Goal: Information Seeking & Learning: Learn about a topic

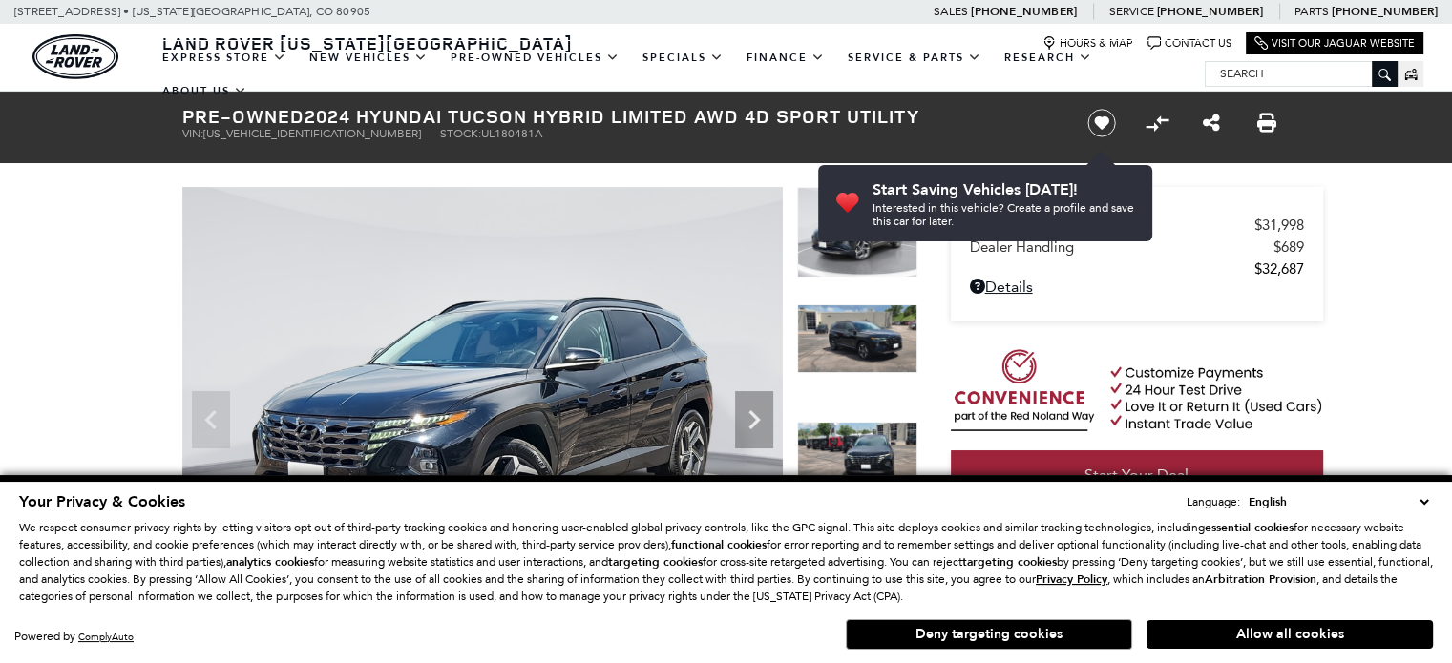
click at [1428, 501] on select "English Spanish / Español English / [GEOGRAPHIC_DATA] Korean / 한국어 Vietnamese /…" at bounding box center [1338, 502] width 189 height 19
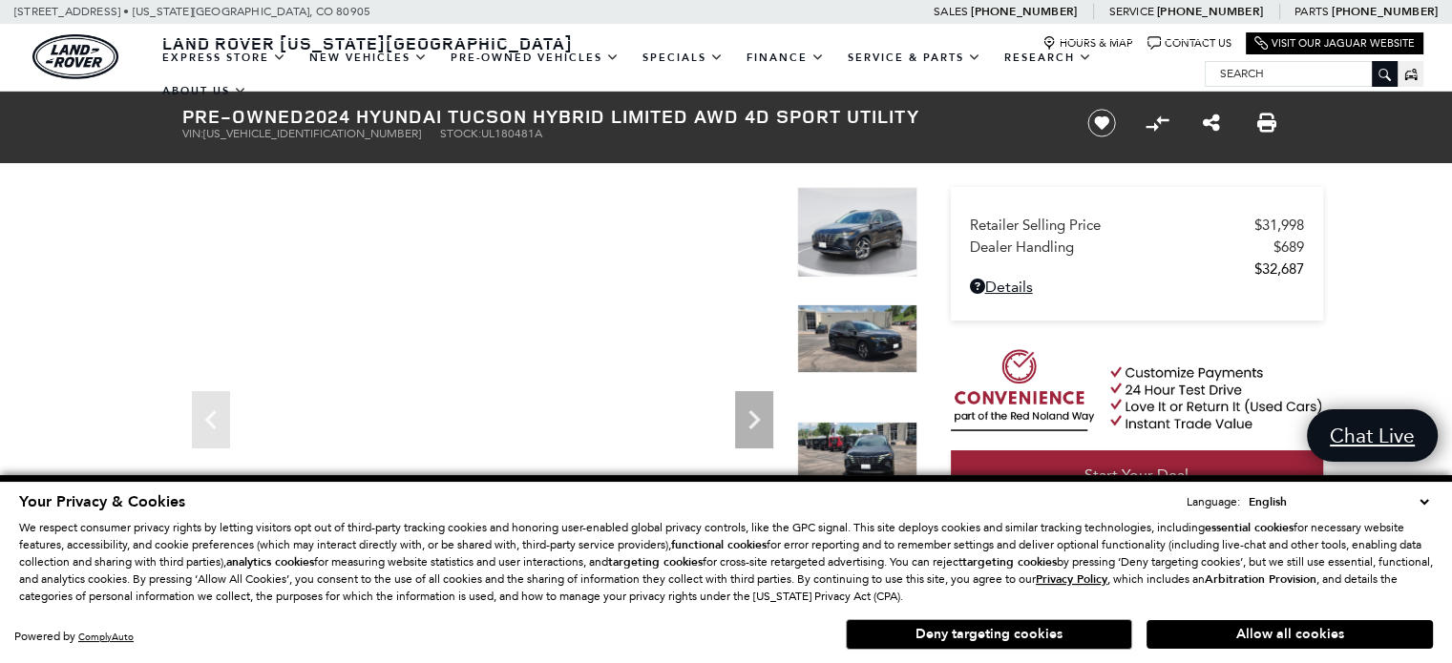
click at [1252, 626] on button "Allow all cookies" at bounding box center [1290, 635] width 286 height 29
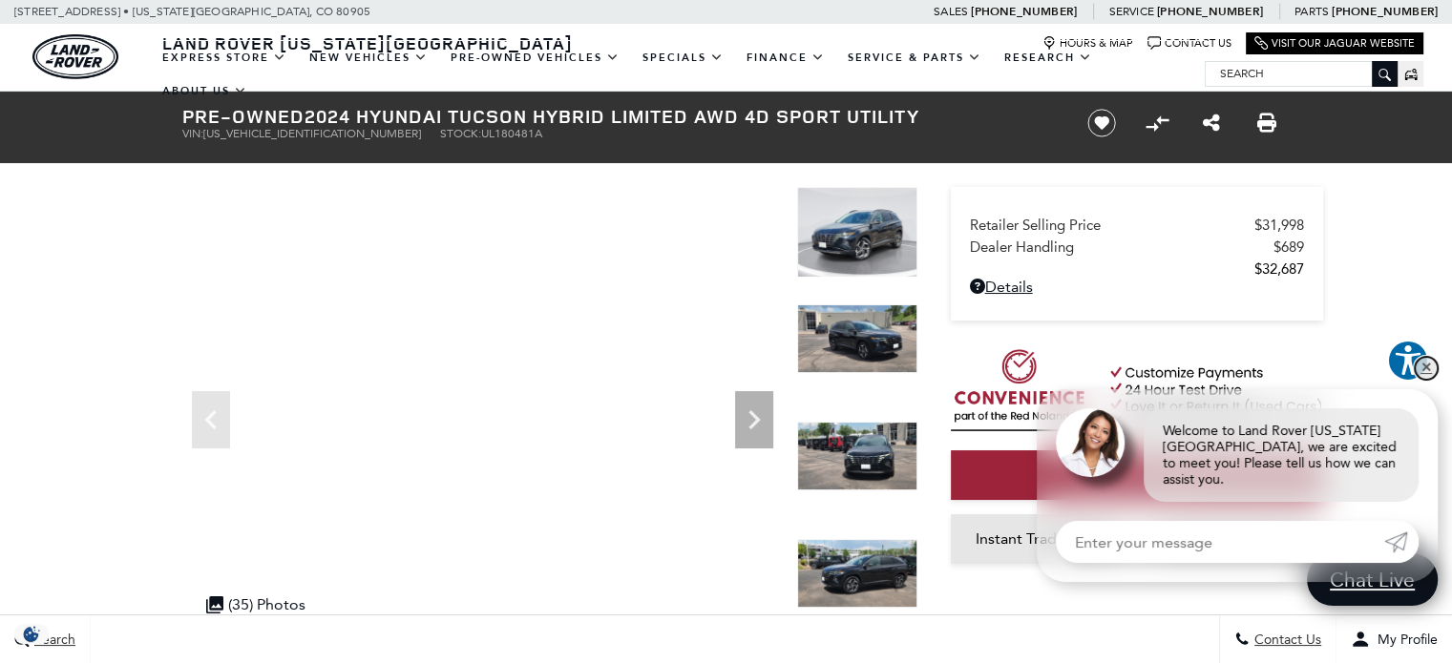
click at [1428, 380] on link "✕" at bounding box center [1426, 368] width 23 height 23
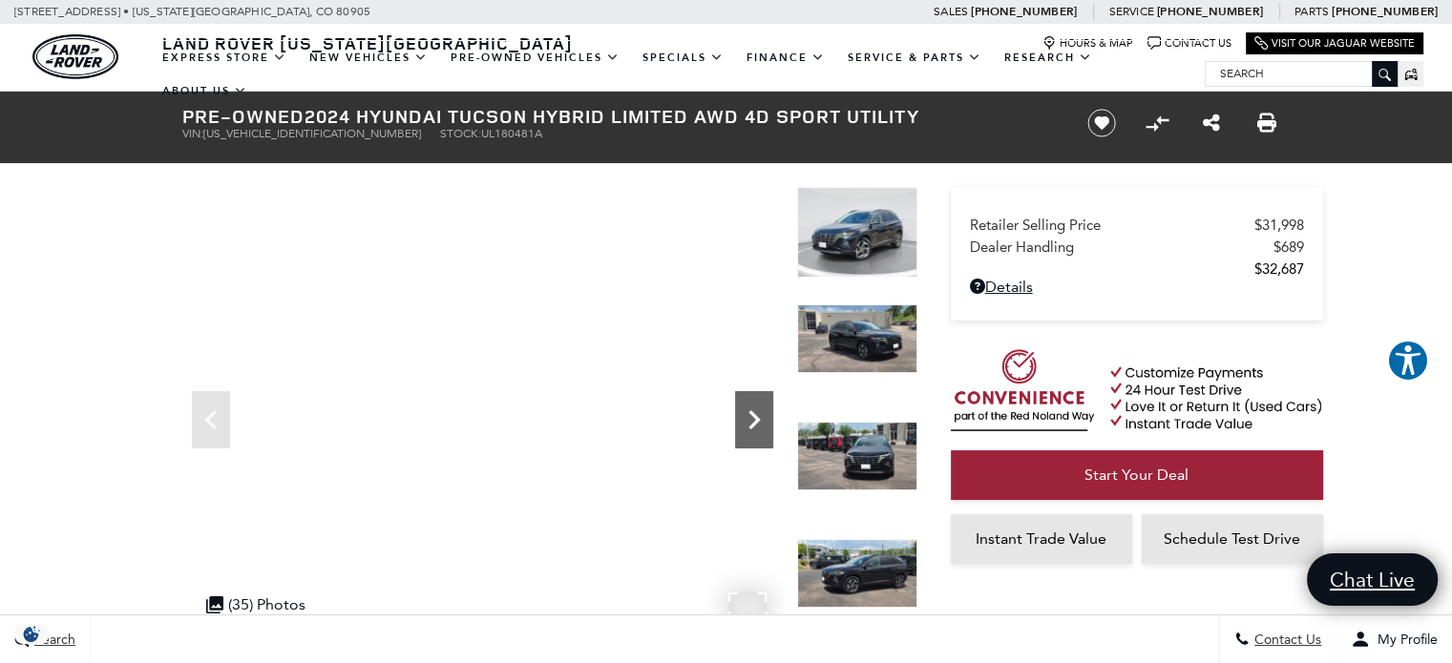
click at [753, 426] on icon "Next" at bounding box center [753, 419] width 11 height 19
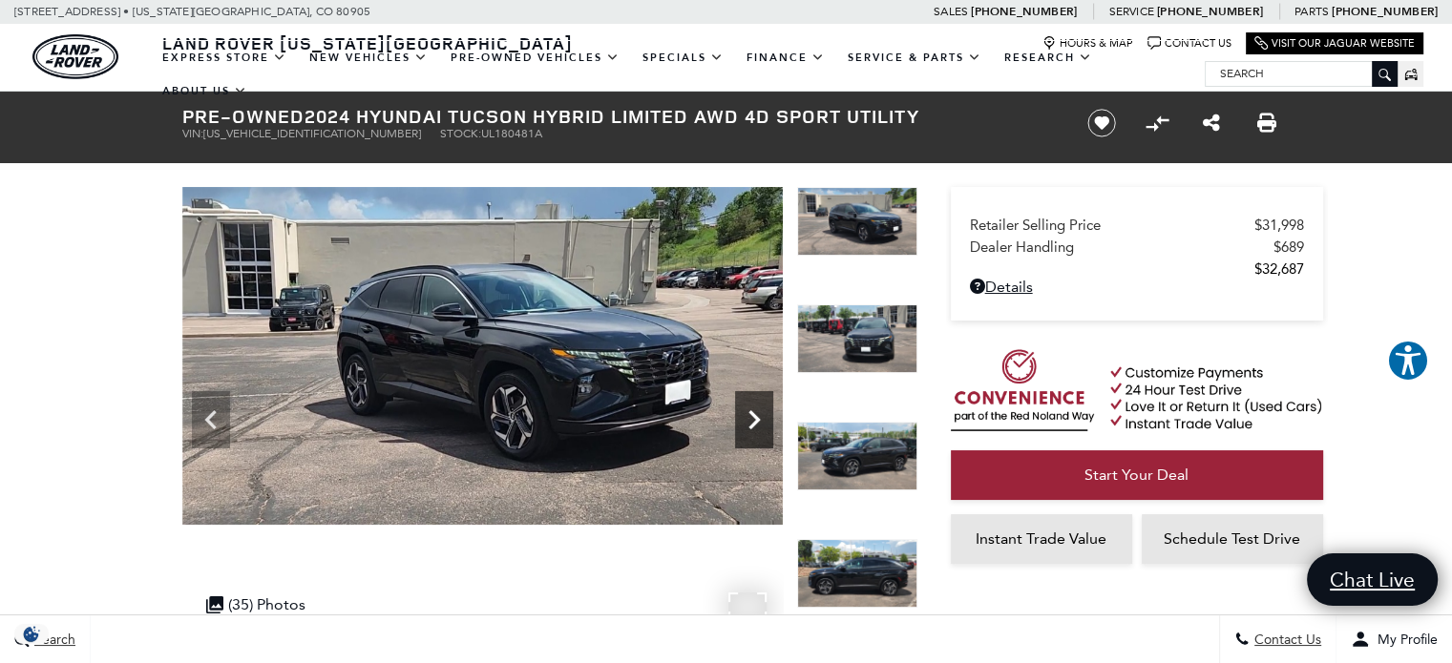
click at [753, 426] on icon "Next" at bounding box center [753, 419] width 11 height 19
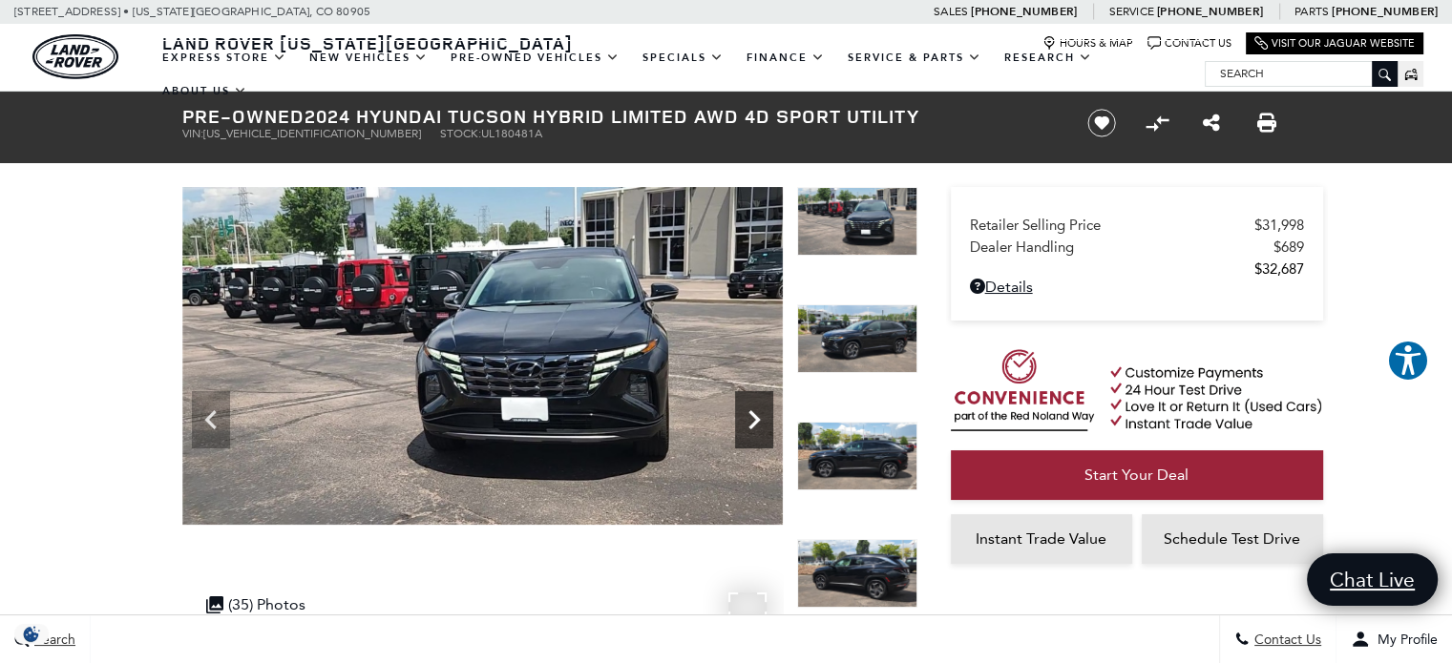
click at [753, 426] on icon "Next" at bounding box center [753, 419] width 11 height 19
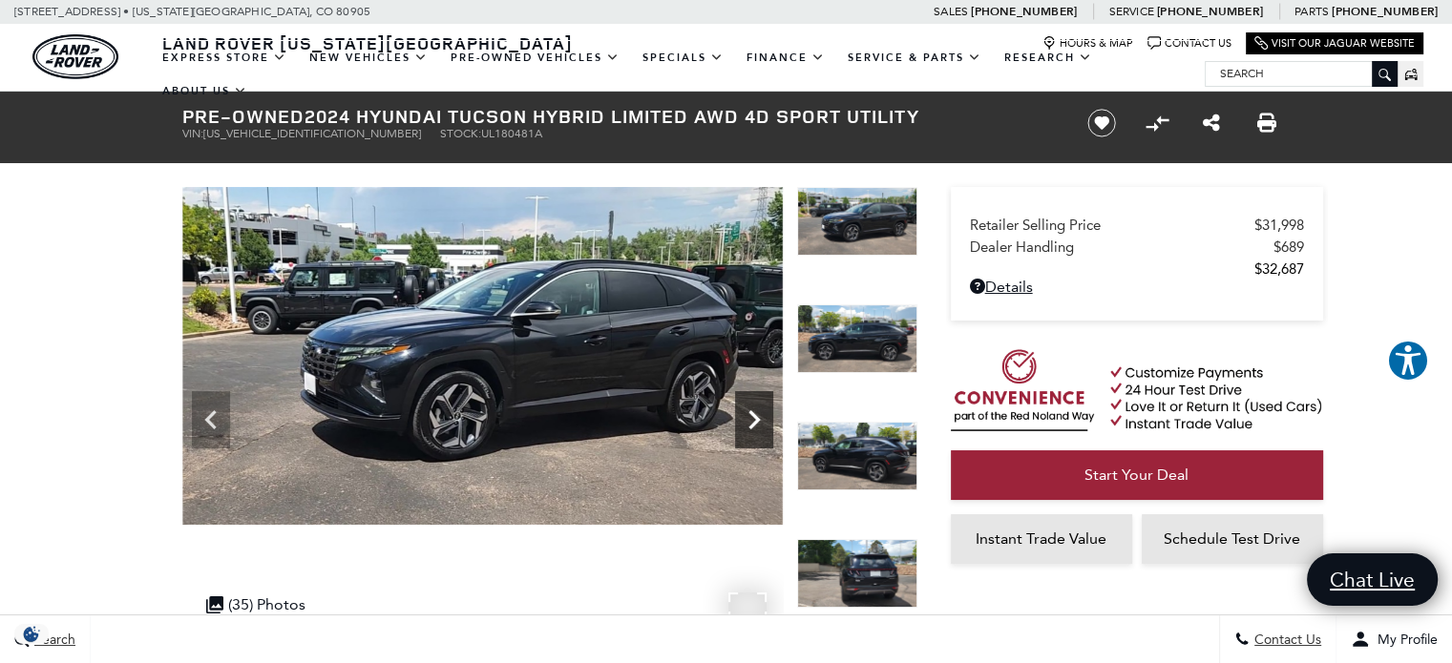
click at [753, 426] on icon "Next" at bounding box center [753, 419] width 11 height 19
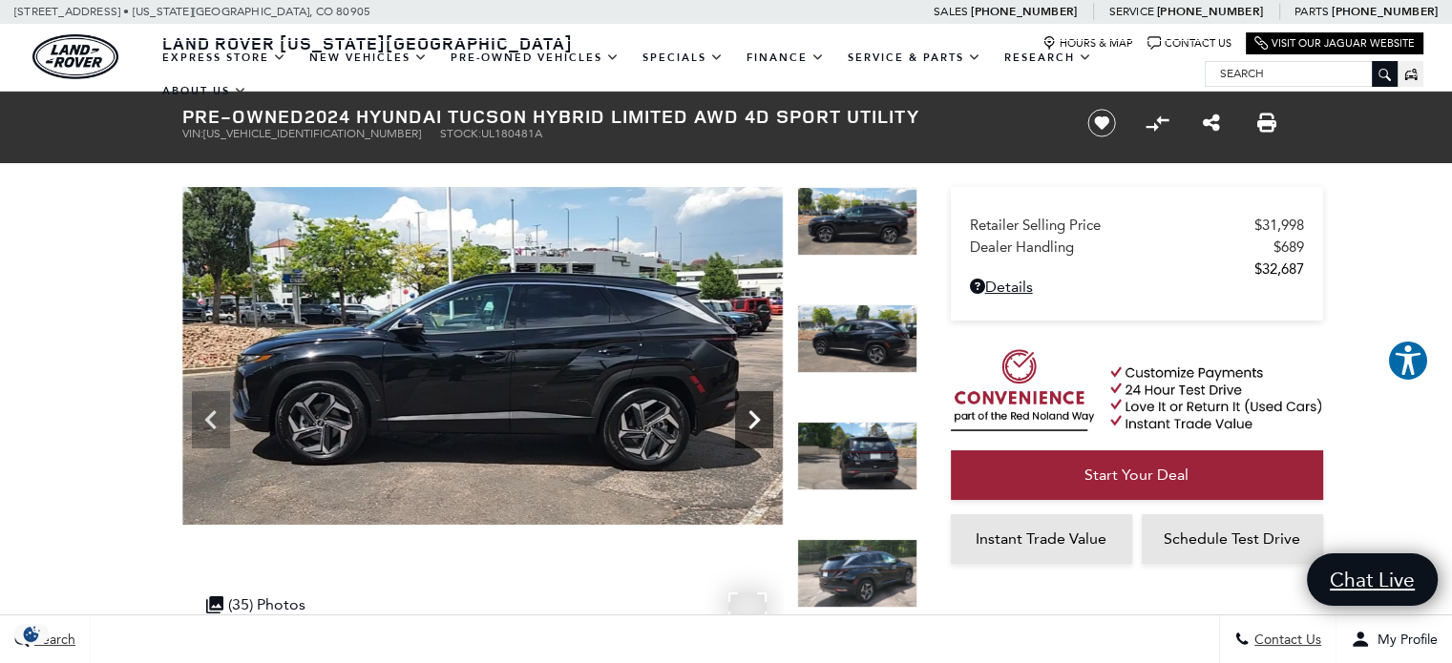
click at [753, 426] on icon "Next" at bounding box center [753, 419] width 11 height 19
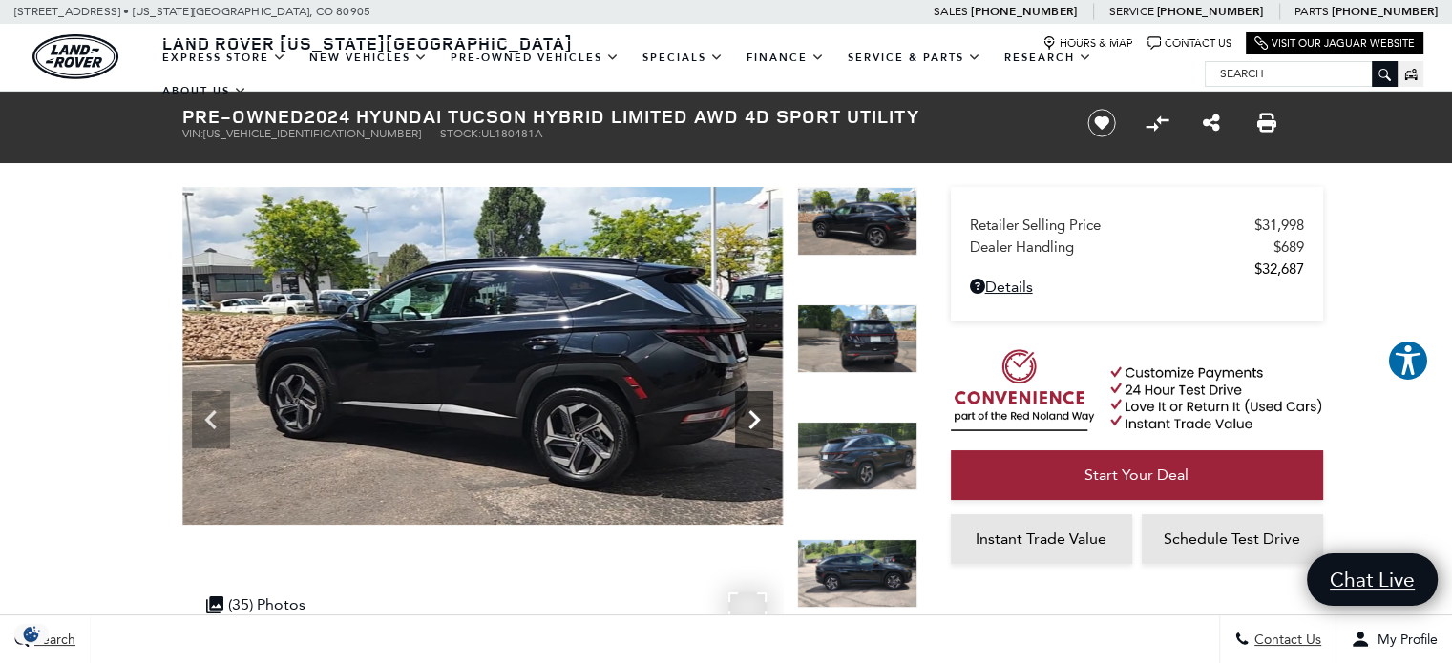
click at [753, 426] on icon "Next" at bounding box center [753, 419] width 11 height 19
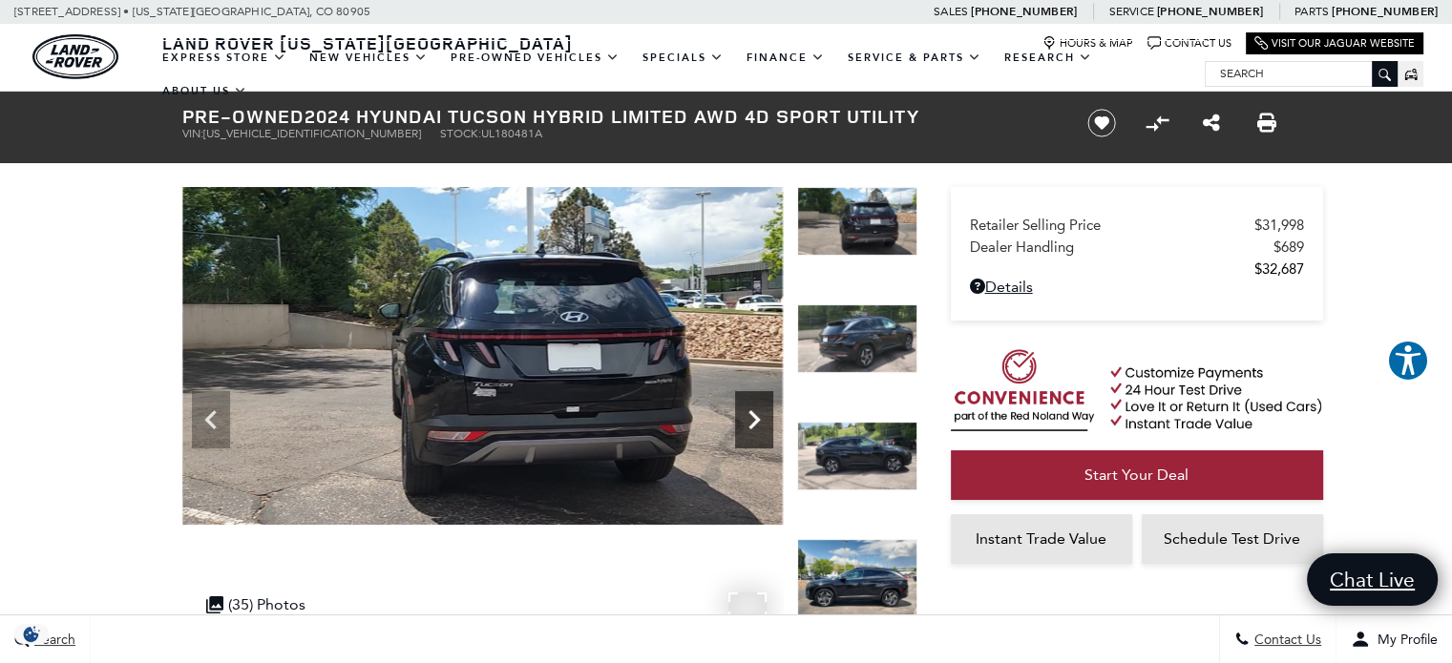
click at [753, 426] on icon "Next" at bounding box center [753, 419] width 11 height 19
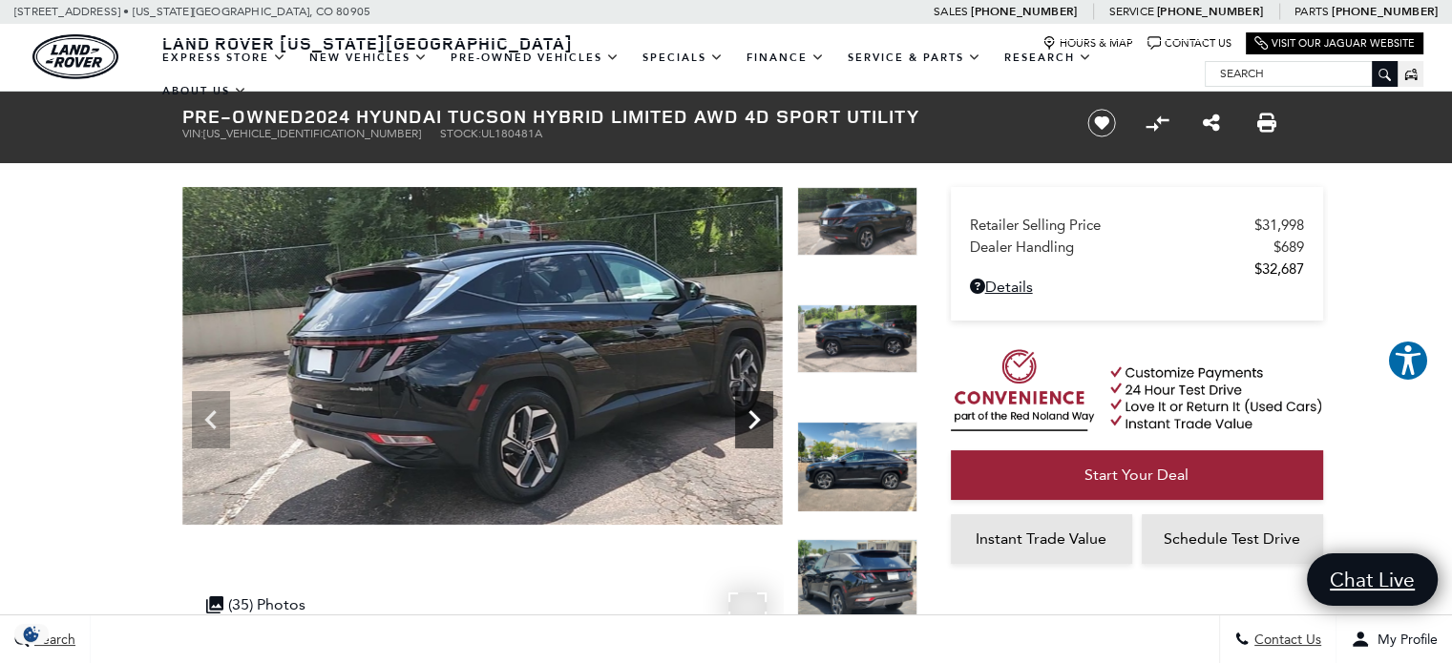
click at [753, 426] on icon "Next" at bounding box center [753, 419] width 11 height 19
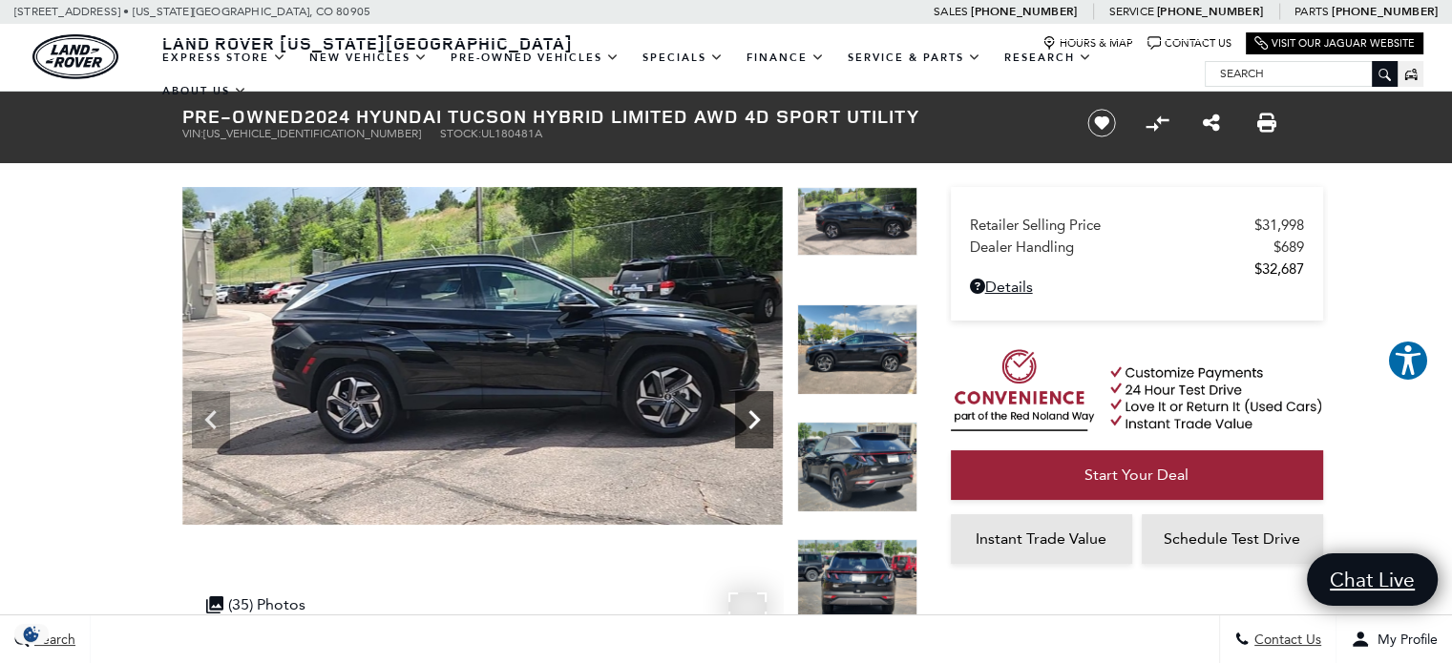
click at [753, 426] on icon "Next" at bounding box center [753, 419] width 11 height 19
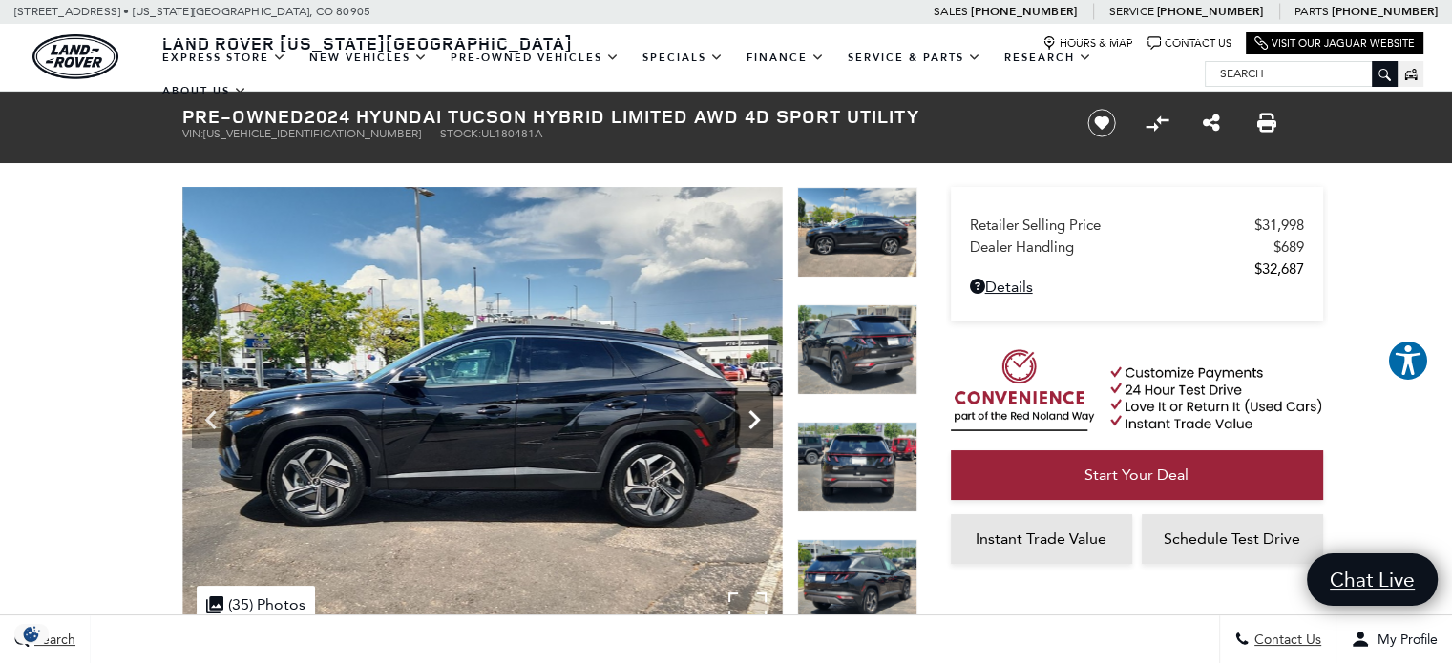
click at [753, 426] on icon "Next" at bounding box center [753, 419] width 11 height 19
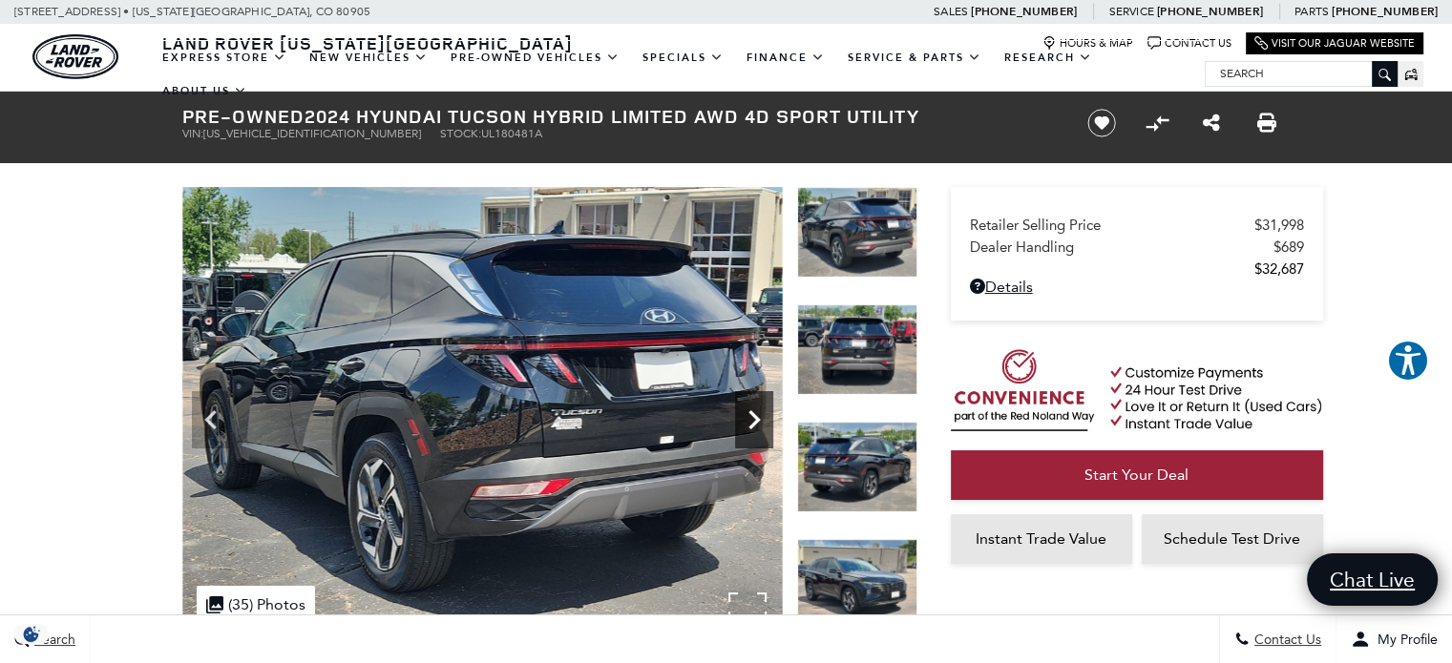
click at [753, 426] on icon "Next" at bounding box center [753, 419] width 11 height 19
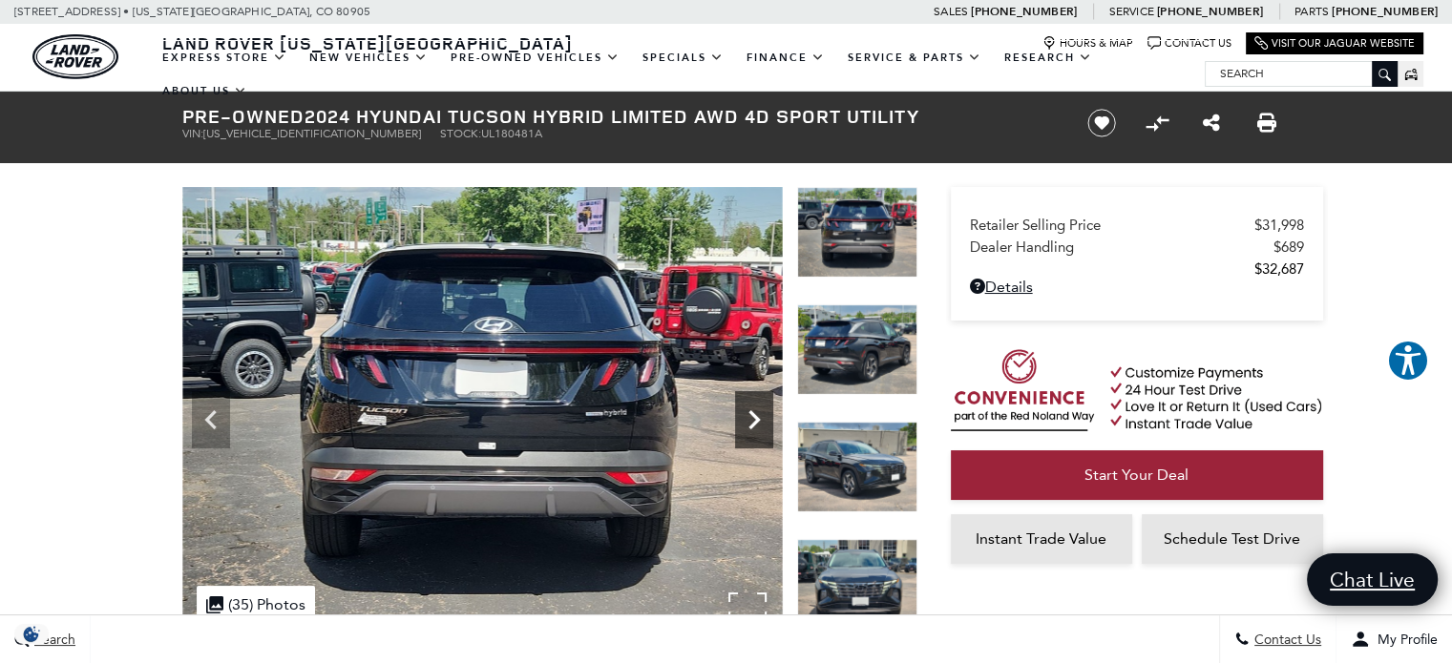
click at [753, 426] on icon "Next" at bounding box center [753, 419] width 11 height 19
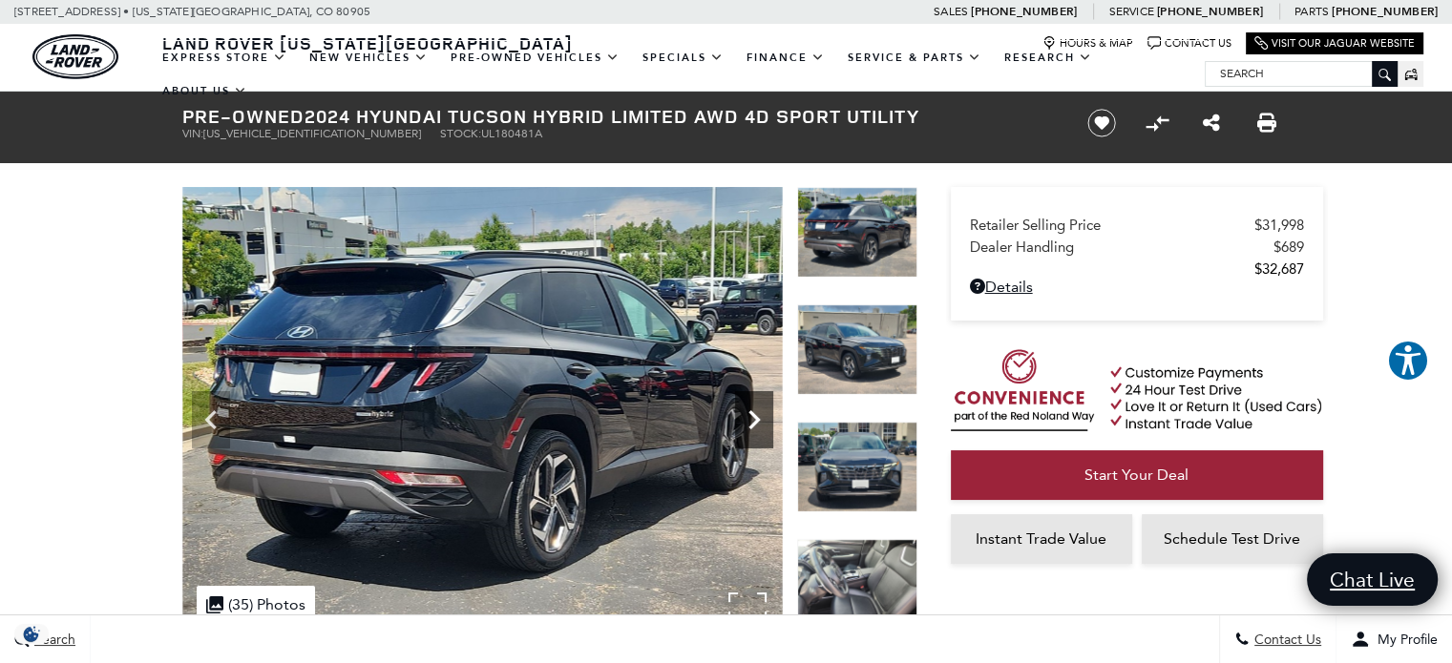
click at [753, 426] on icon "Next" at bounding box center [753, 419] width 11 height 19
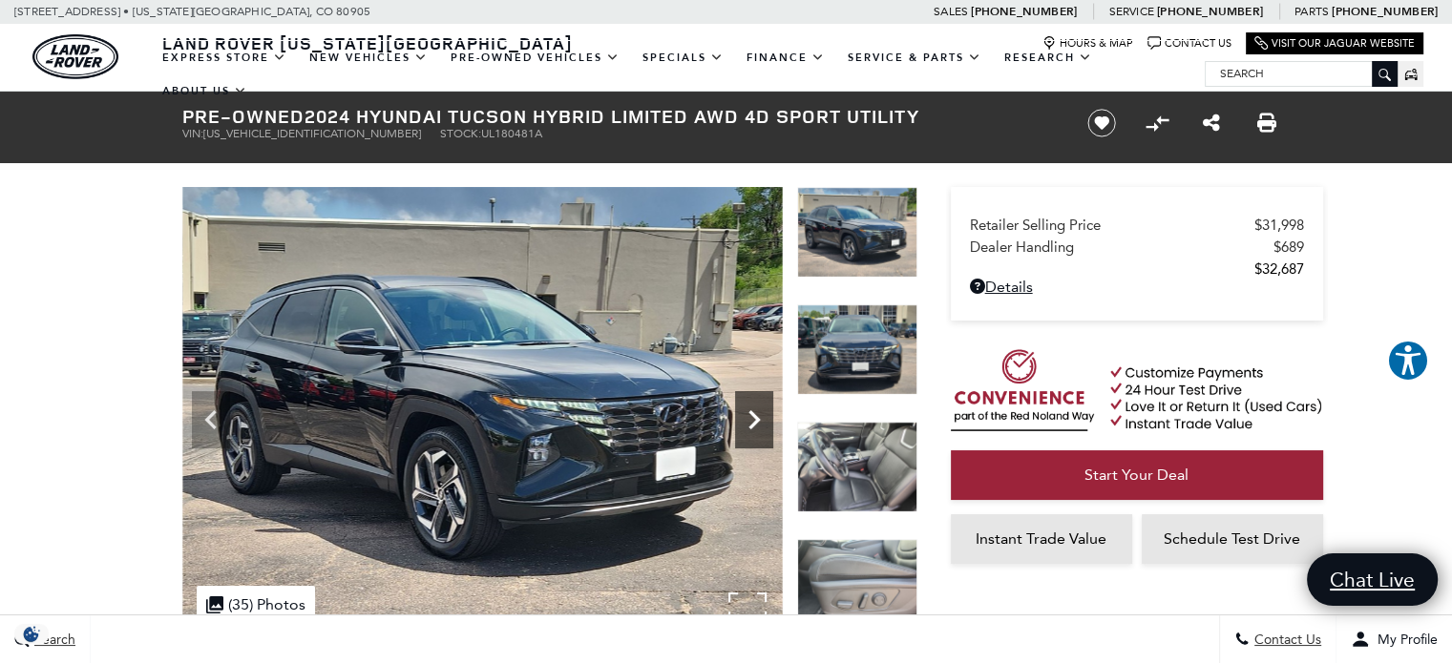
click at [753, 426] on icon "Next" at bounding box center [753, 419] width 11 height 19
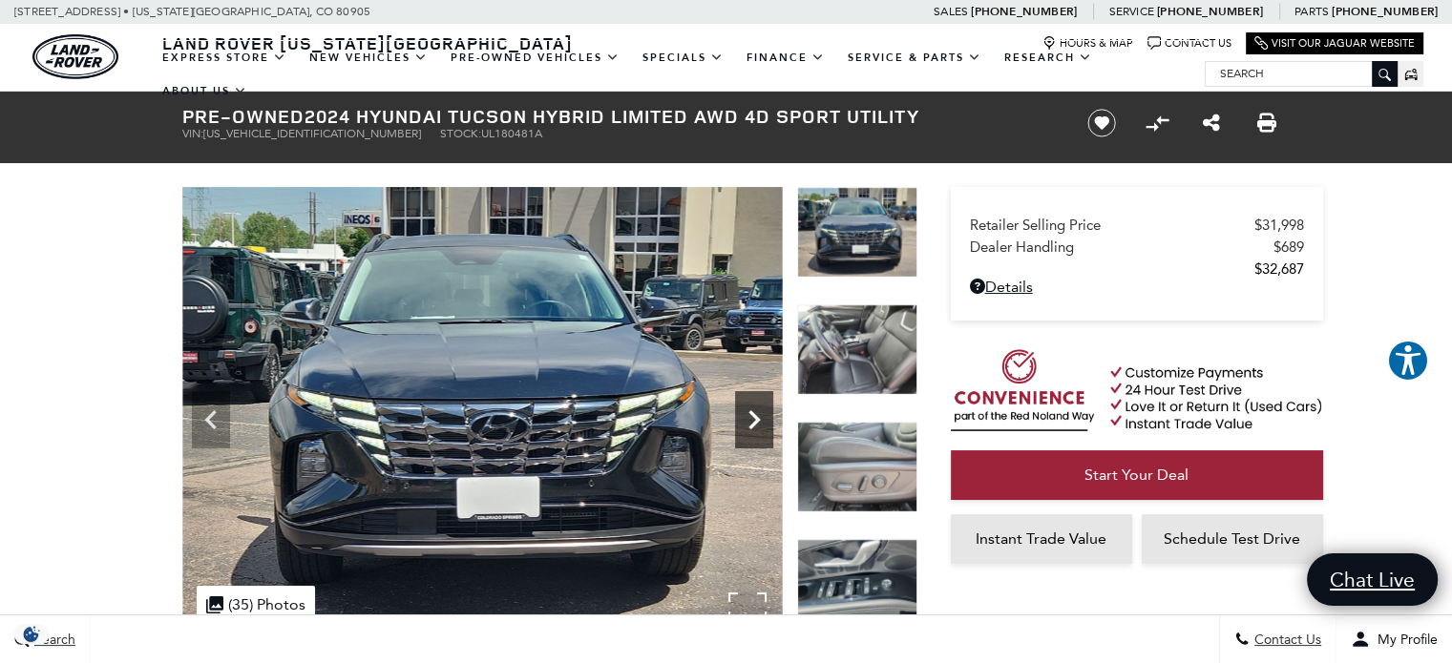
click at [753, 426] on icon "Next" at bounding box center [753, 419] width 11 height 19
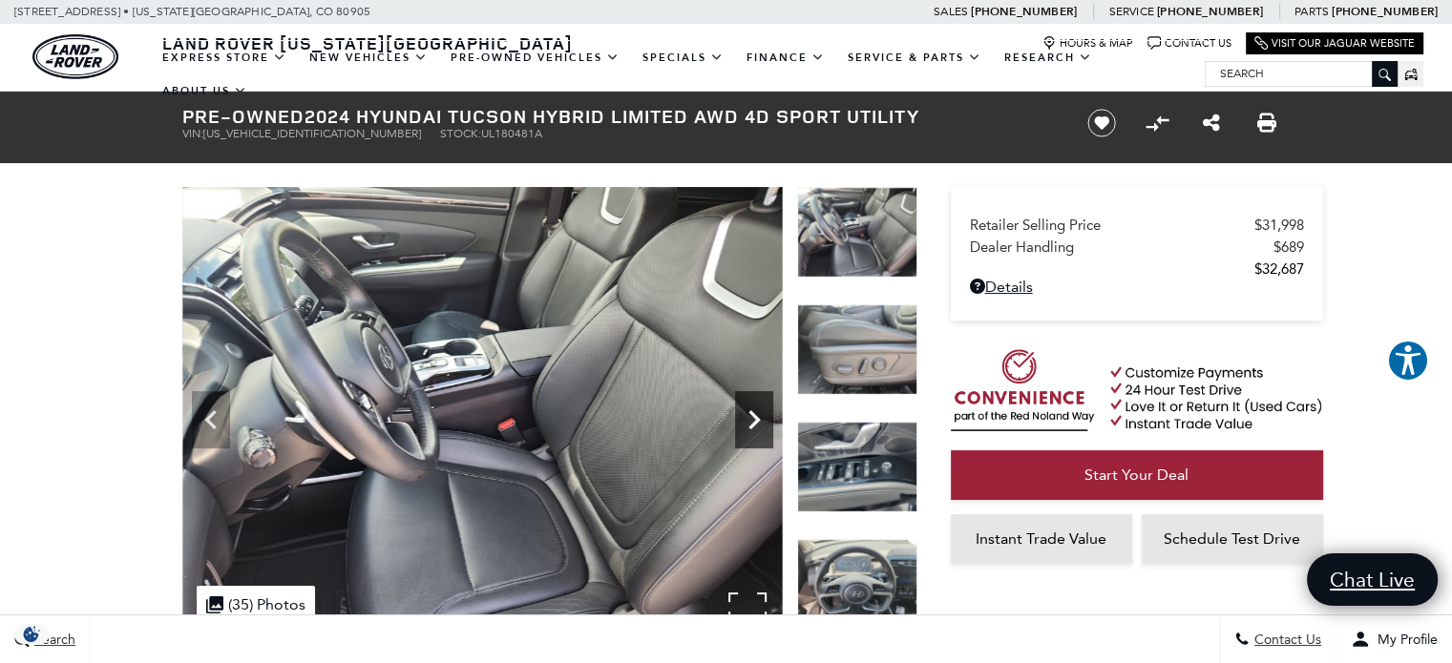
click at [753, 426] on icon "Next" at bounding box center [753, 419] width 11 height 19
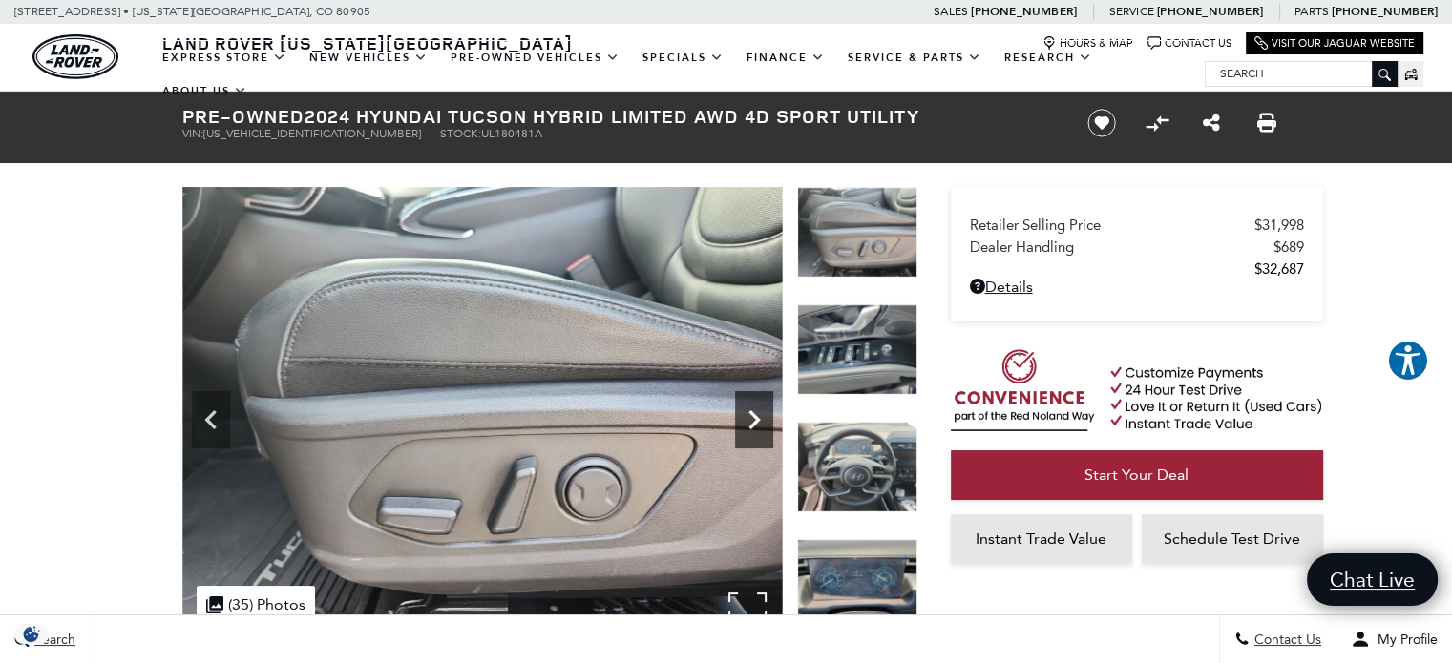
click at [753, 426] on icon "Next" at bounding box center [753, 419] width 11 height 19
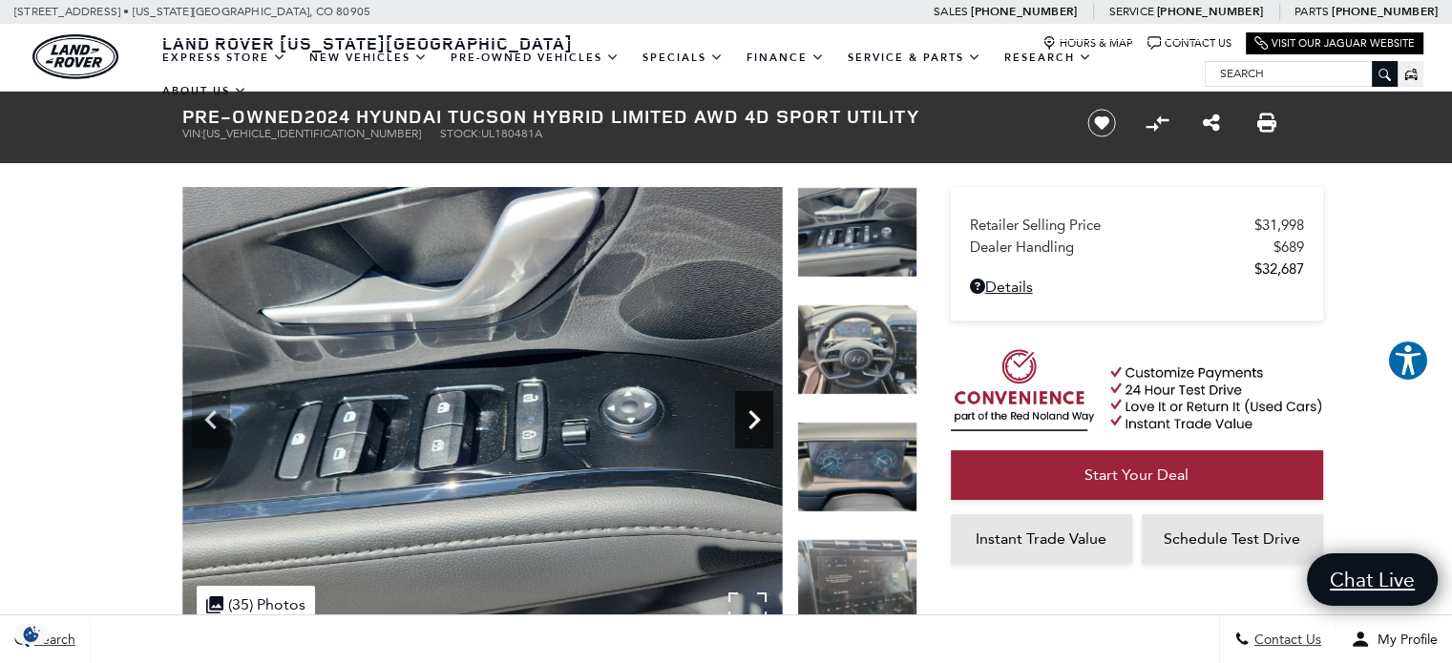
click at [753, 426] on icon "Next" at bounding box center [753, 419] width 11 height 19
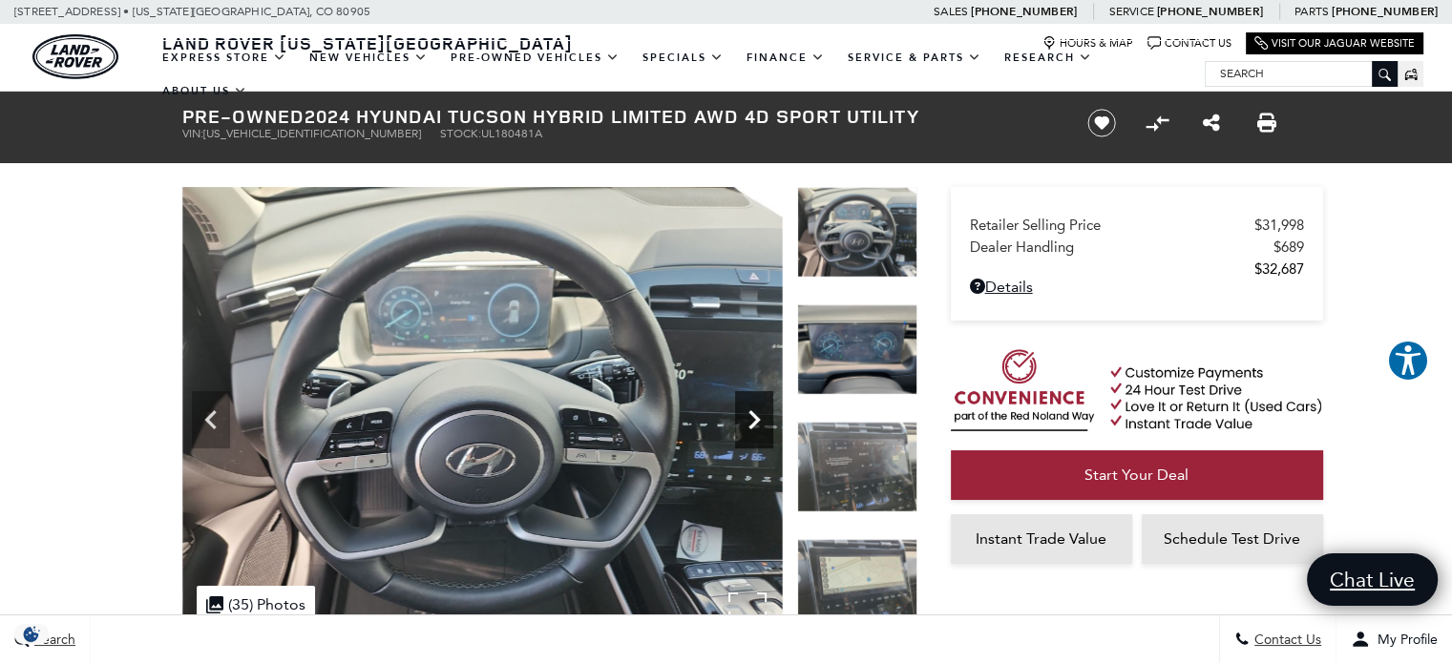
click at [753, 426] on icon "Next" at bounding box center [753, 419] width 11 height 19
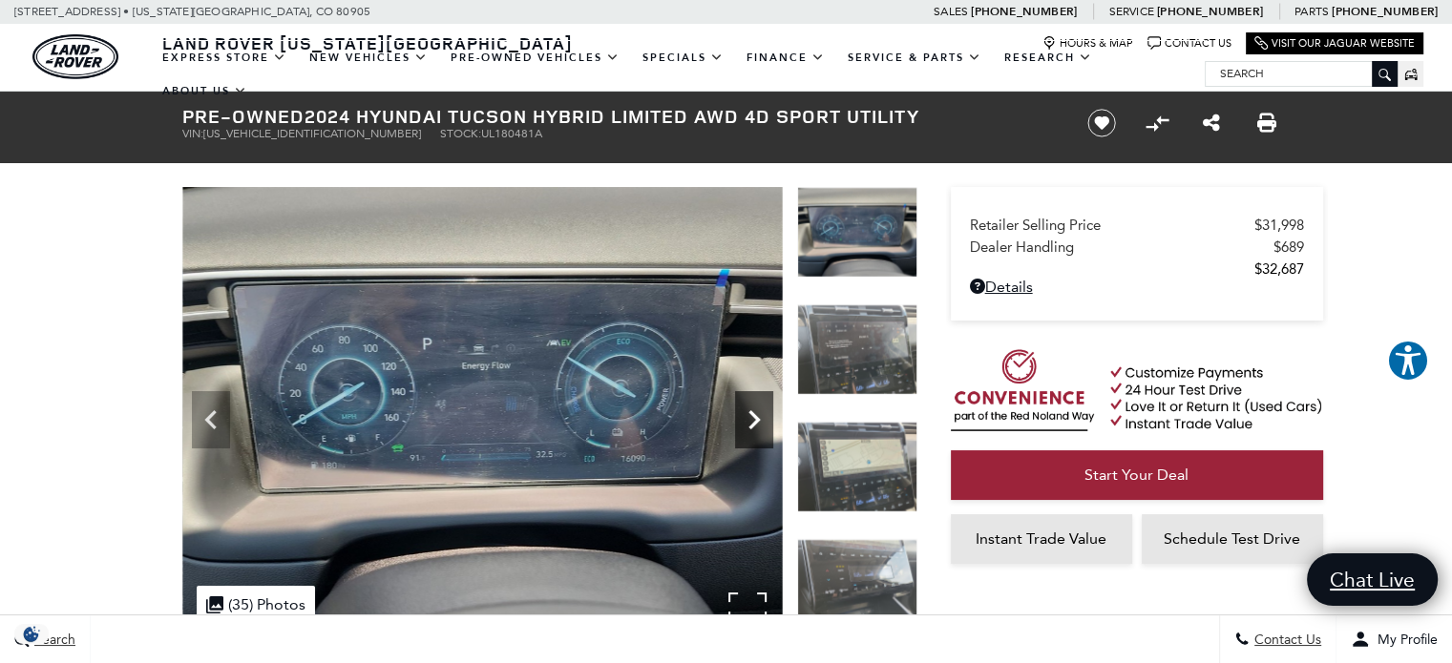
click at [753, 426] on icon "Next" at bounding box center [753, 419] width 11 height 19
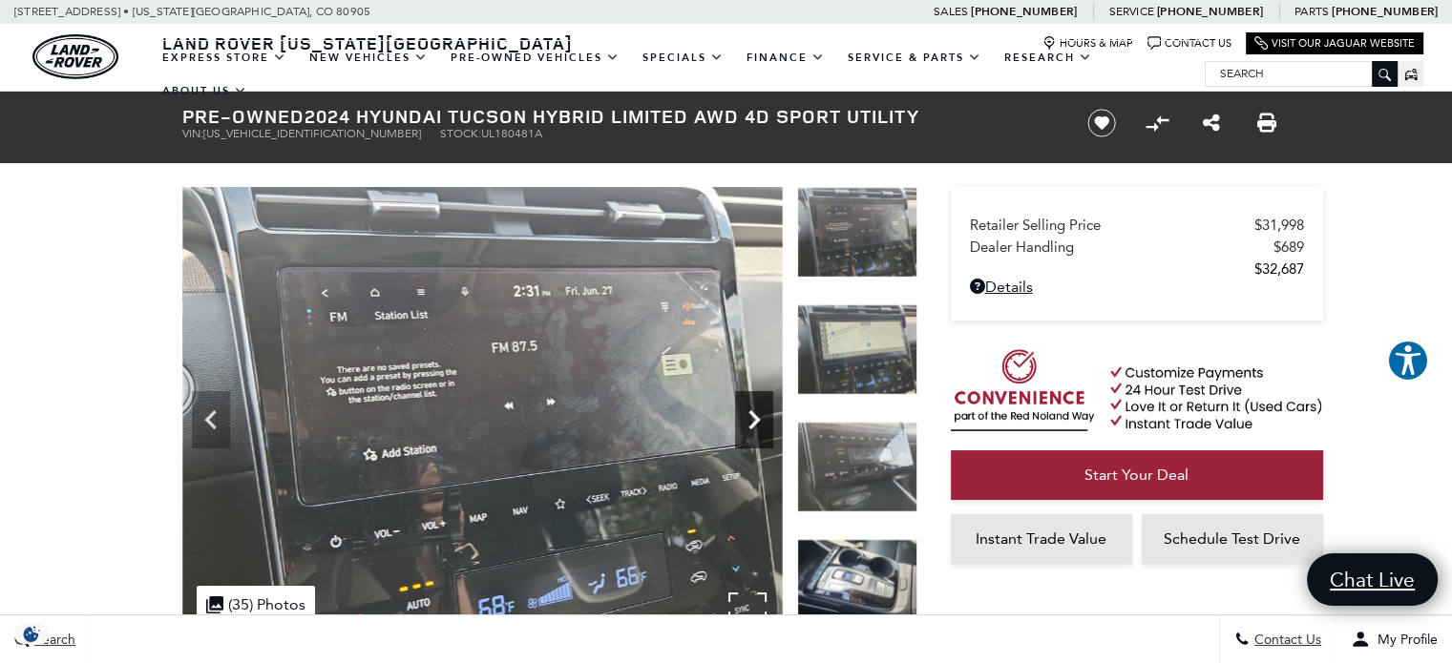
click at [753, 426] on icon "Next" at bounding box center [753, 419] width 11 height 19
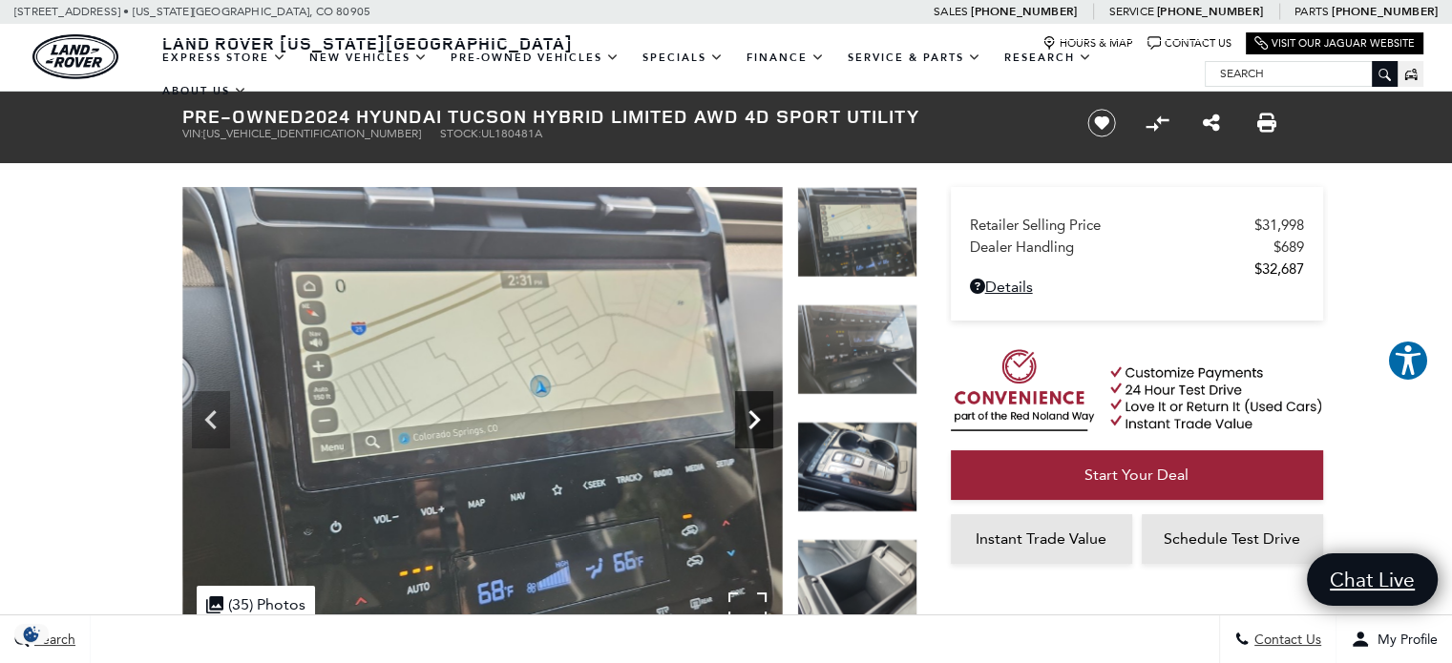
click at [753, 426] on icon "Next" at bounding box center [753, 419] width 11 height 19
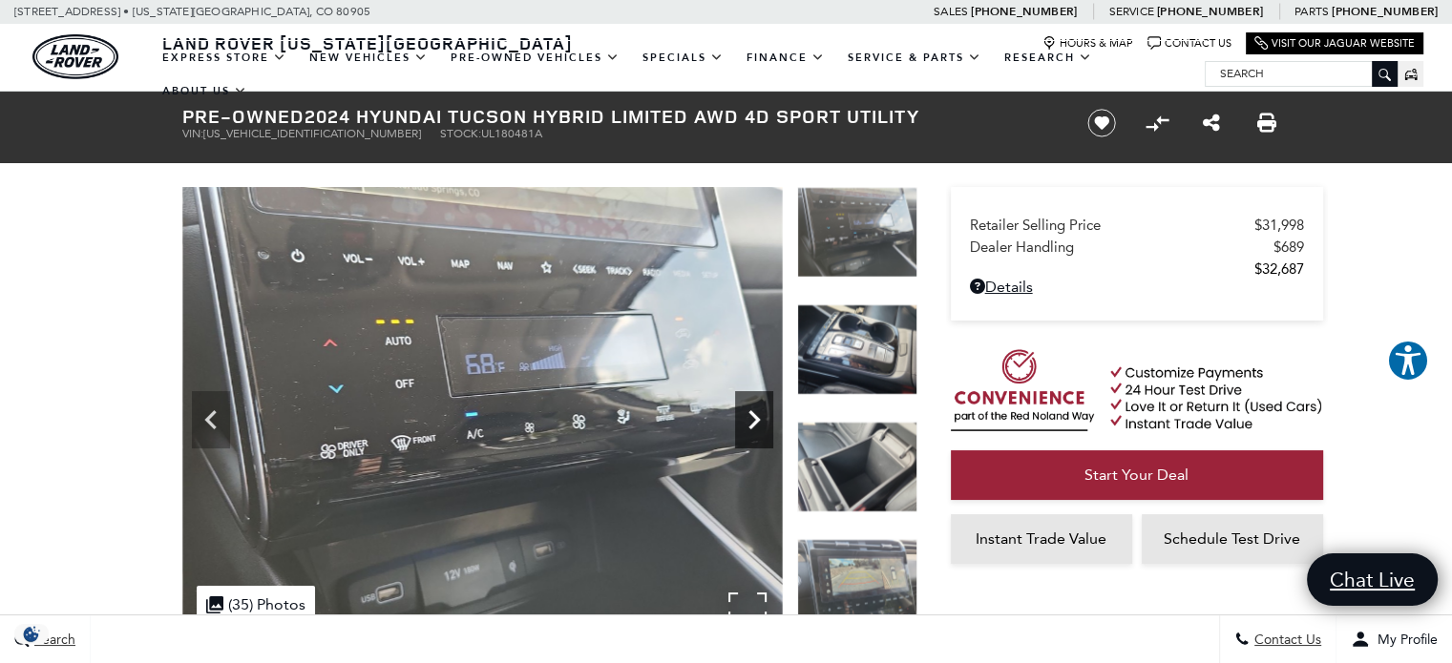
click at [753, 426] on icon "Next" at bounding box center [753, 419] width 11 height 19
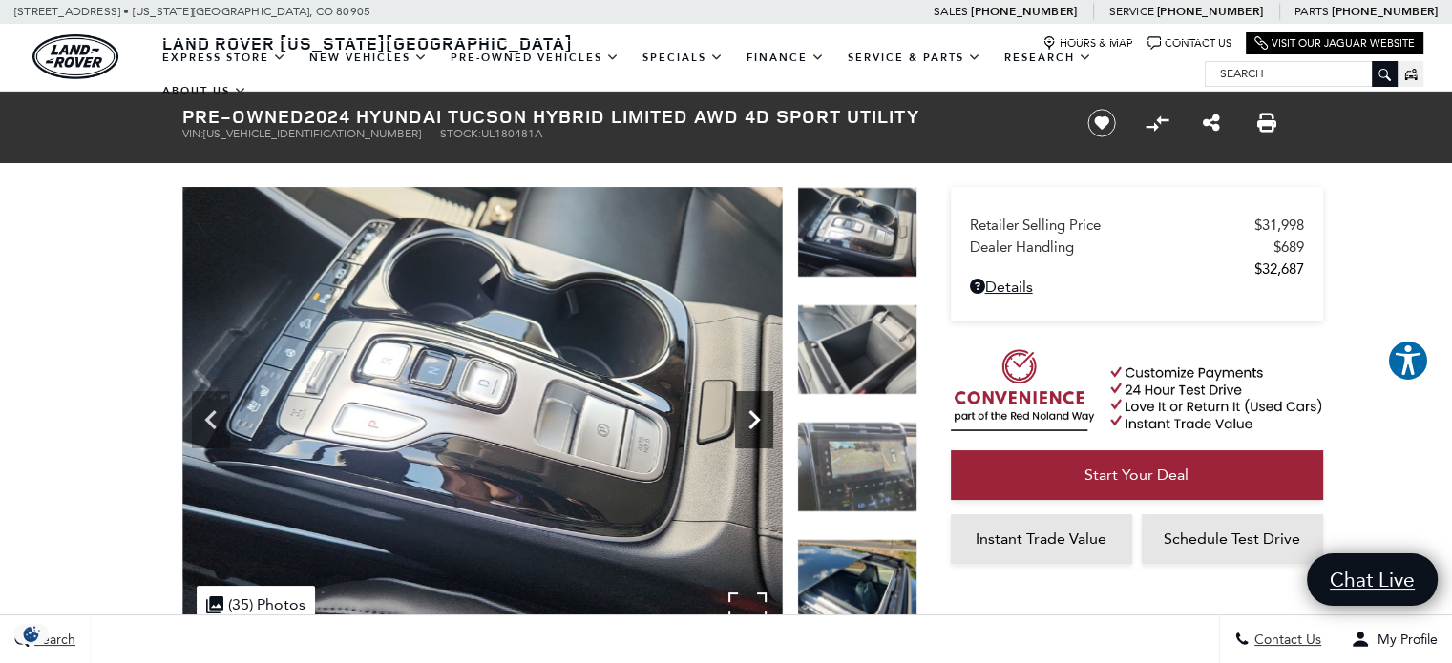
click at [753, 426] on icon "Next" at bounding box center [753, 419] width 11 height 19
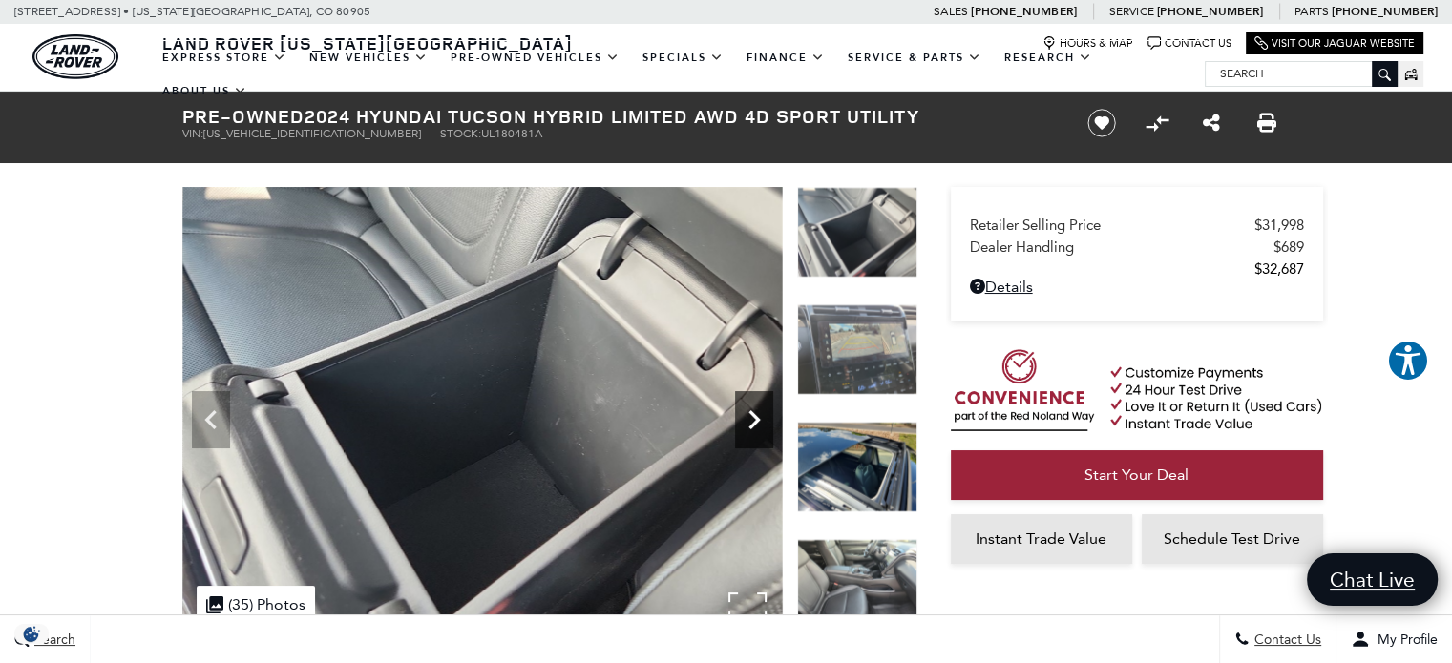
click at [753, 426] on icon "Next" at bounding box center [753, 419] width 11 height 19
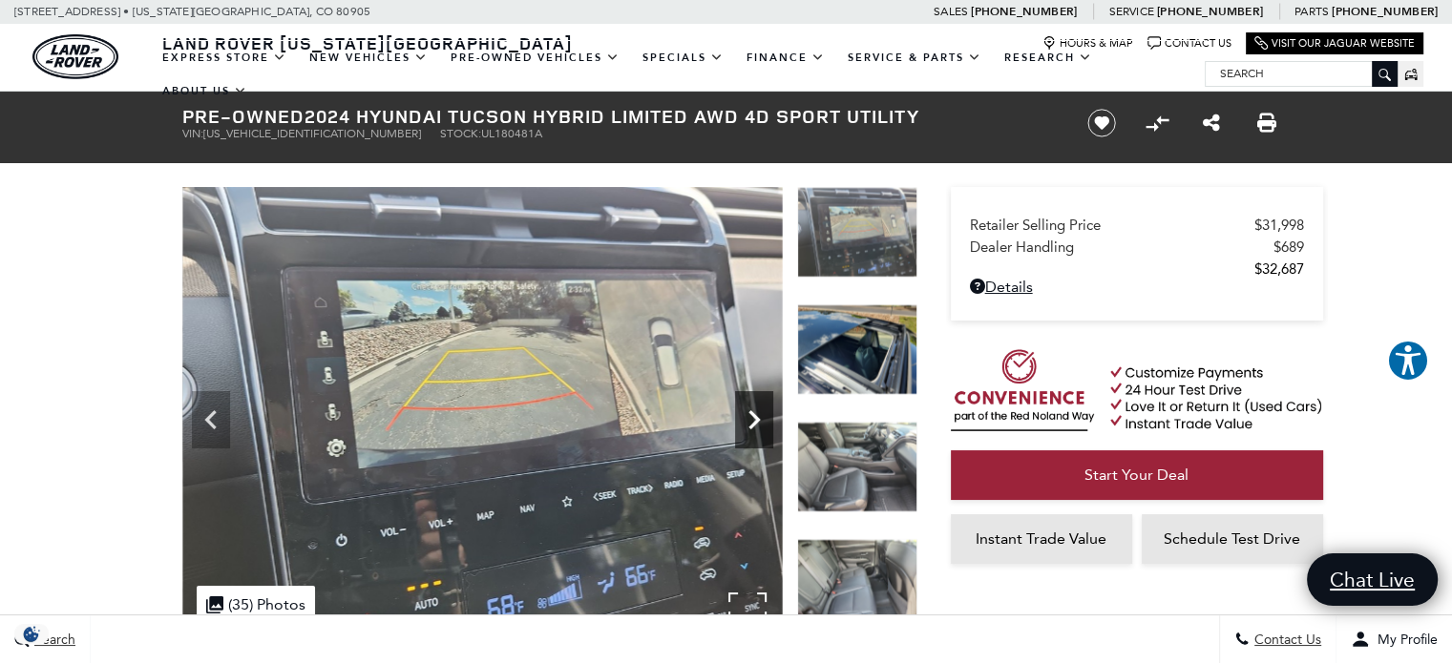
click at [753, 426] on icon "Next" at bounding box center [753, 419] width 11 height 19
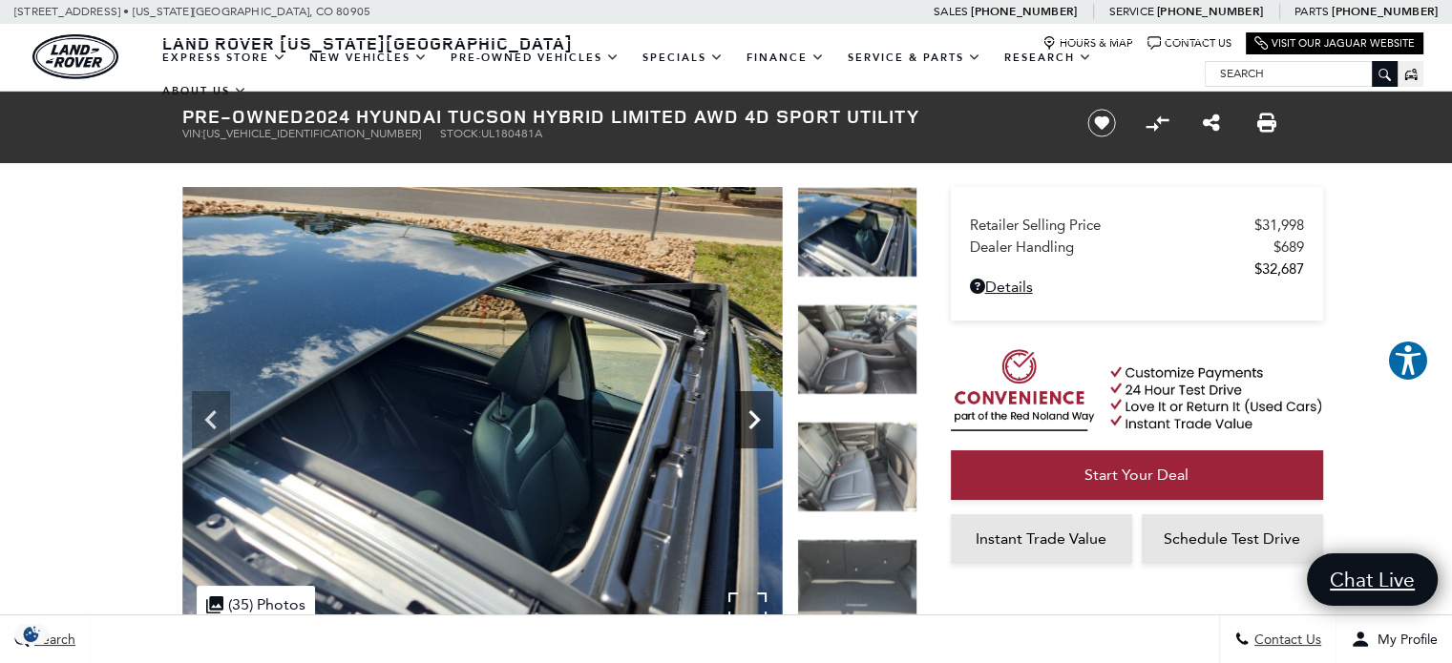
click at [753, 426] on icon "Next" at bounding box center [753, 419] width 11 height 19
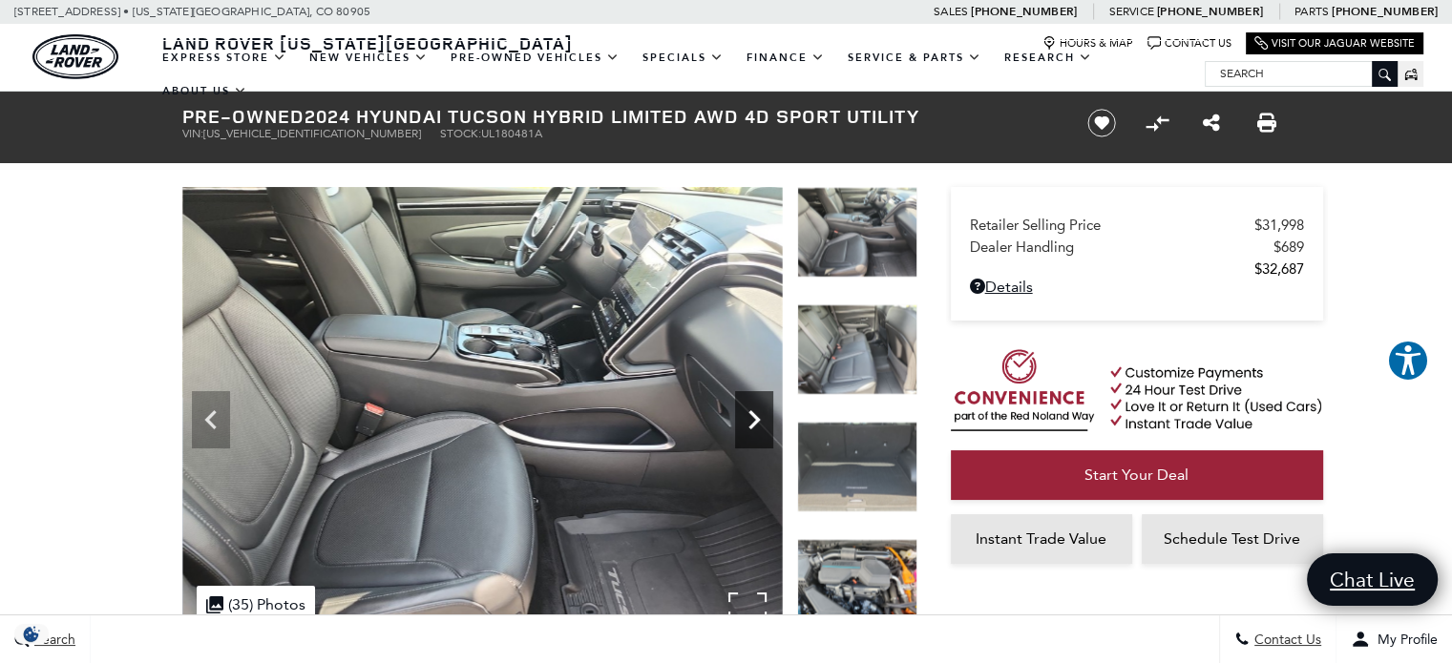
click at [753, 426] on icon "Next" at bounding box center [753, 419] width 11 height 19
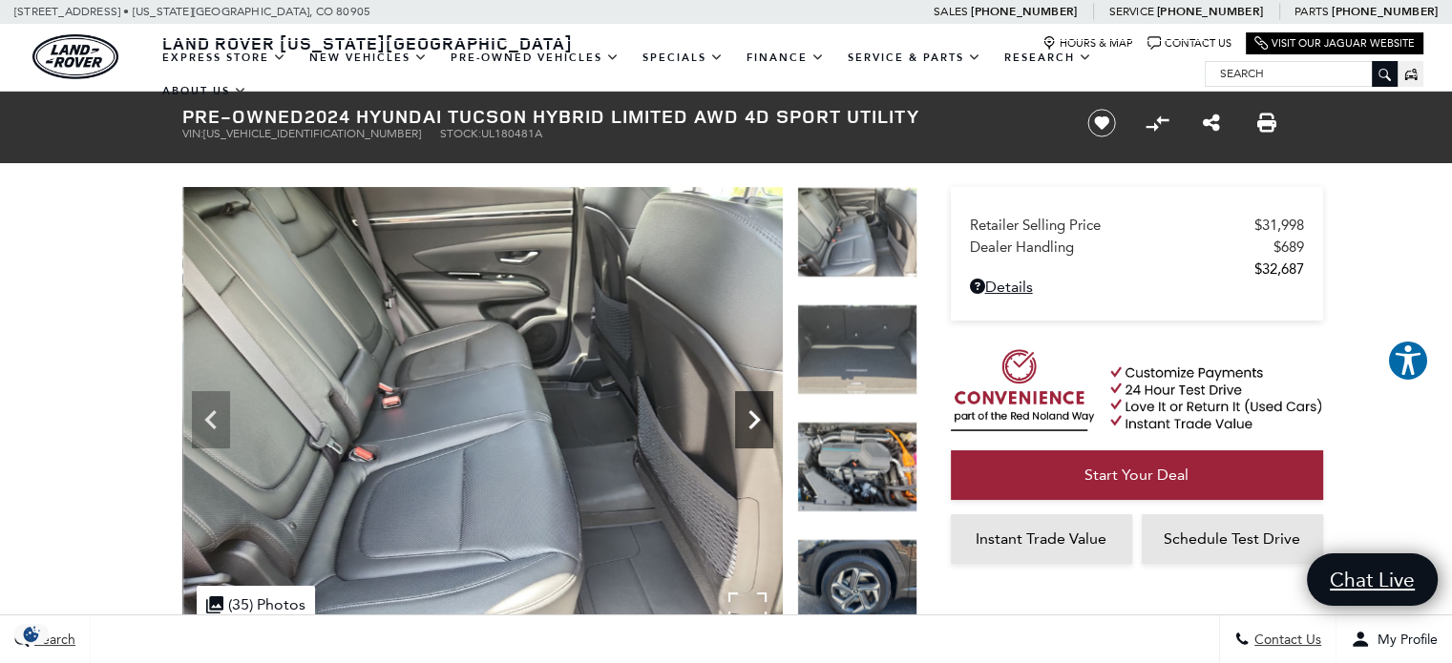
click at [748, 407] on icon "Next" at bounding box center [754, 420] width 38 height 38
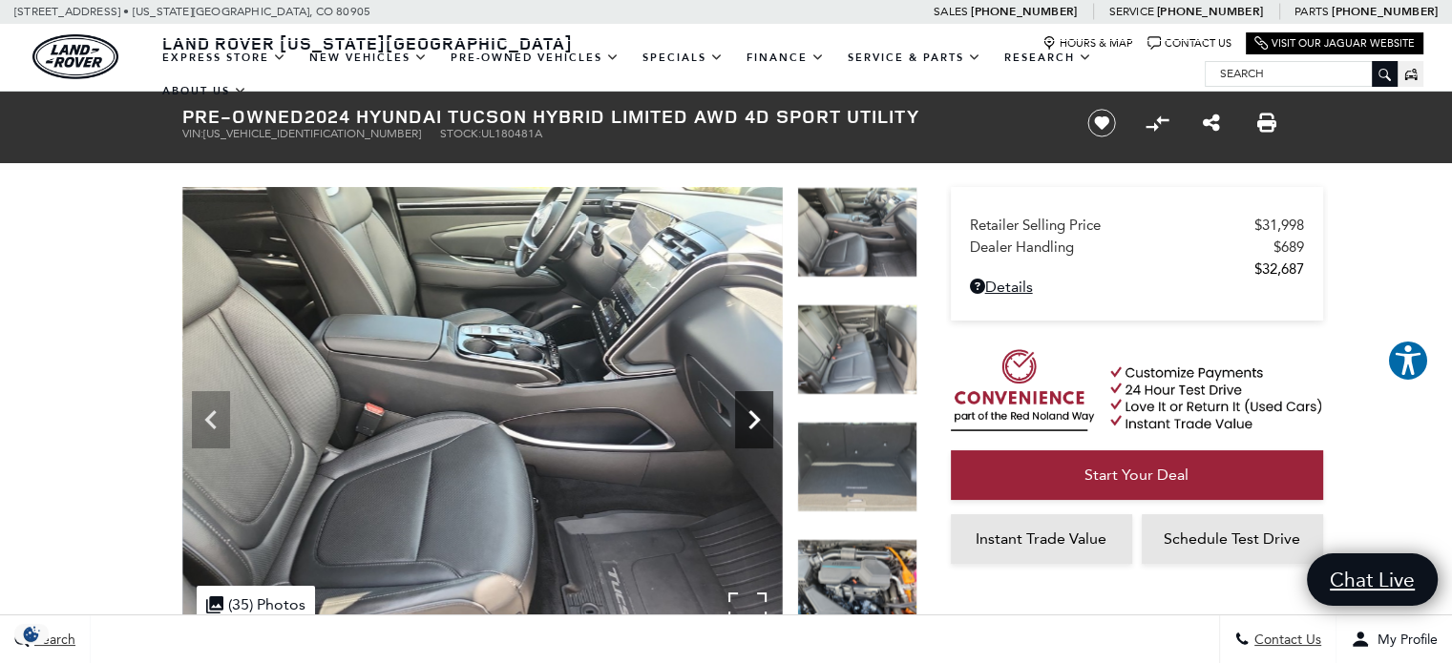
click at [752, 411] on icon "Next" at bounding box center [753, 419] width 11 height 19
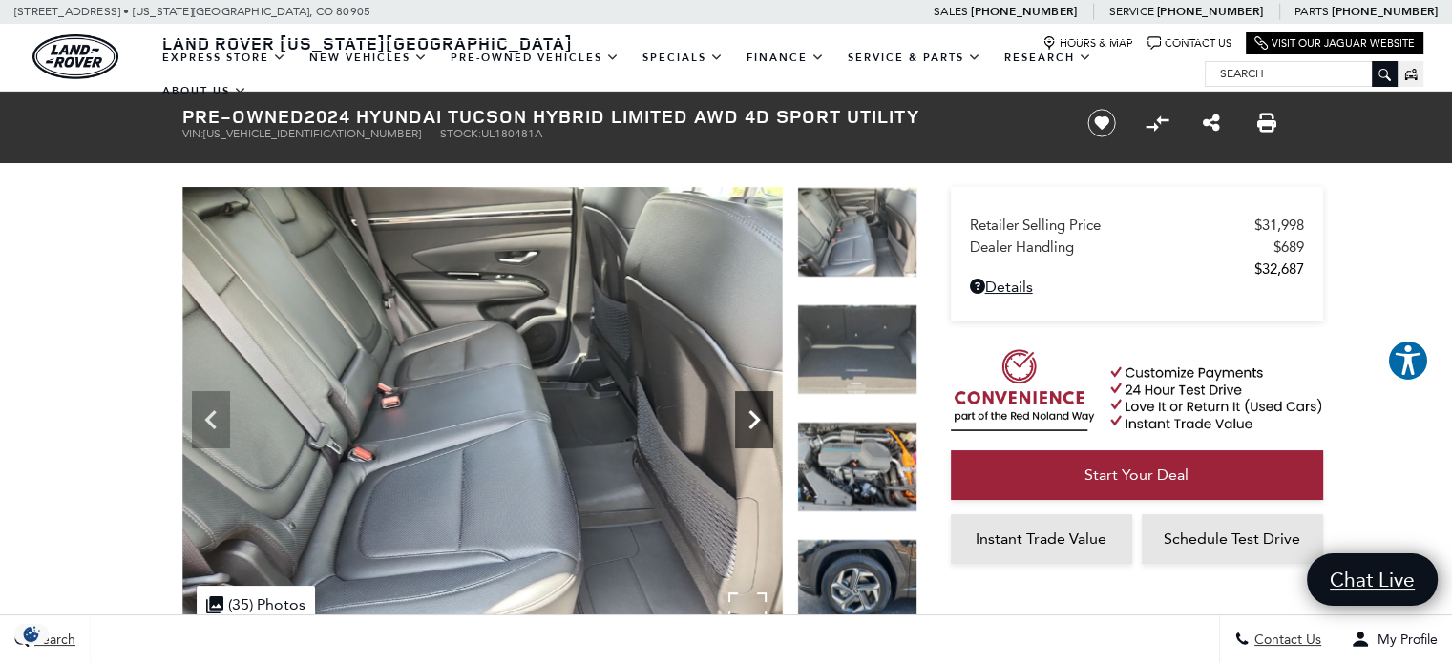
click at [752, 411] on icon "Next" at bounding box center [753, 419] width 11 height 19
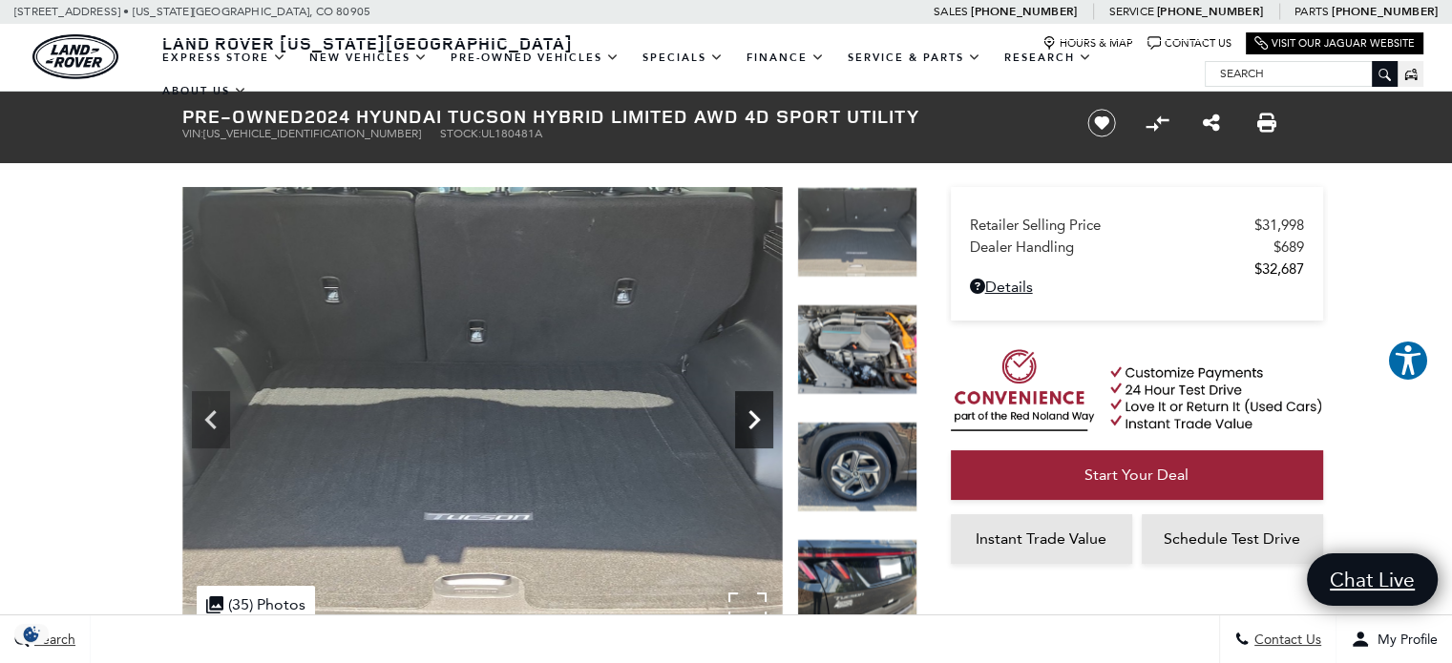
click at [752, 411] on icon "Next" at bounding box center [753, 419] width 11 height 19
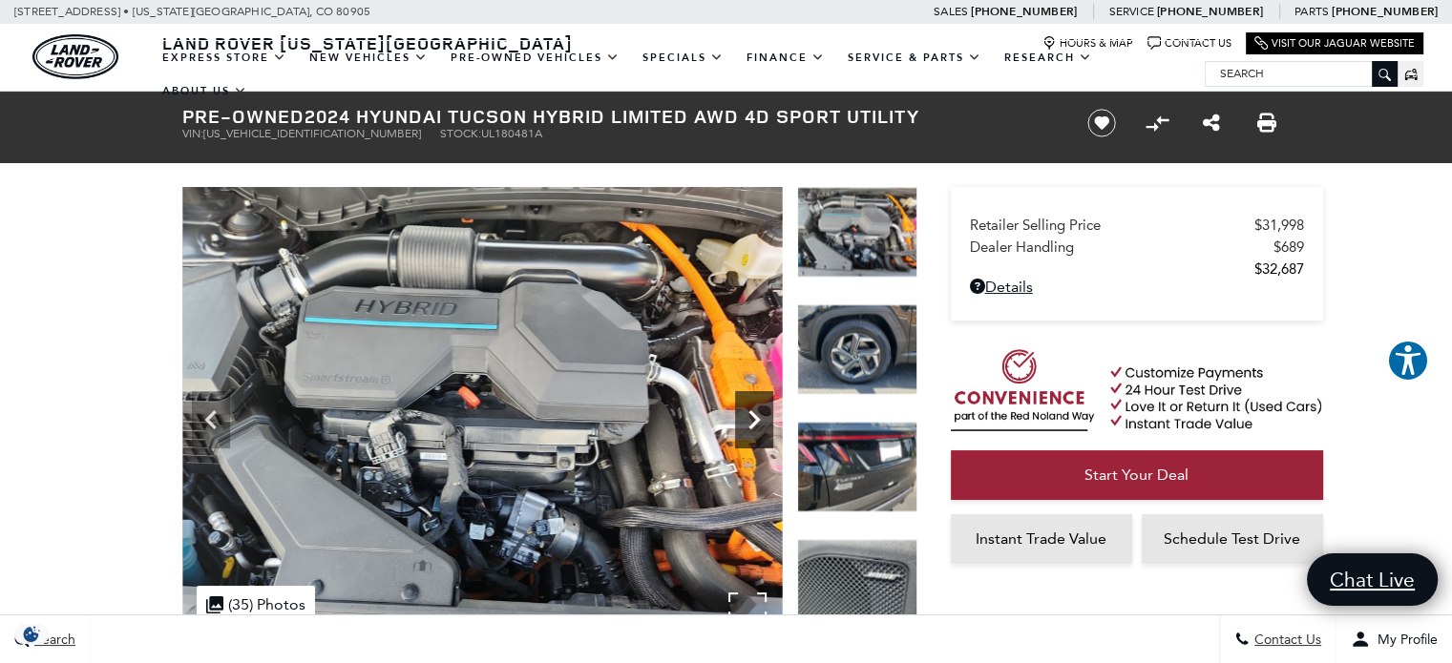
click at [752, 411] on icon "Next" at bounding box center [753, 419] width 11 height 19
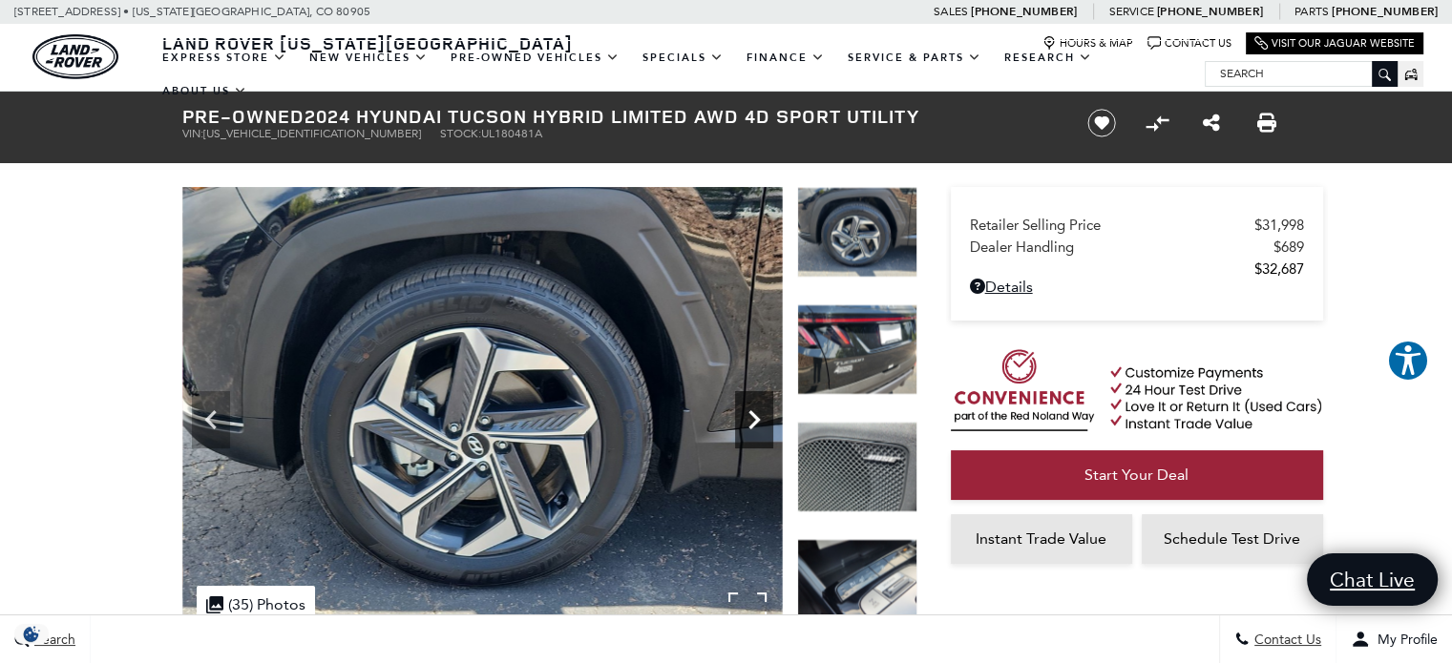
click at [753, 414] on icon "Next" at bounding box center [753, 419] width 11 height 19
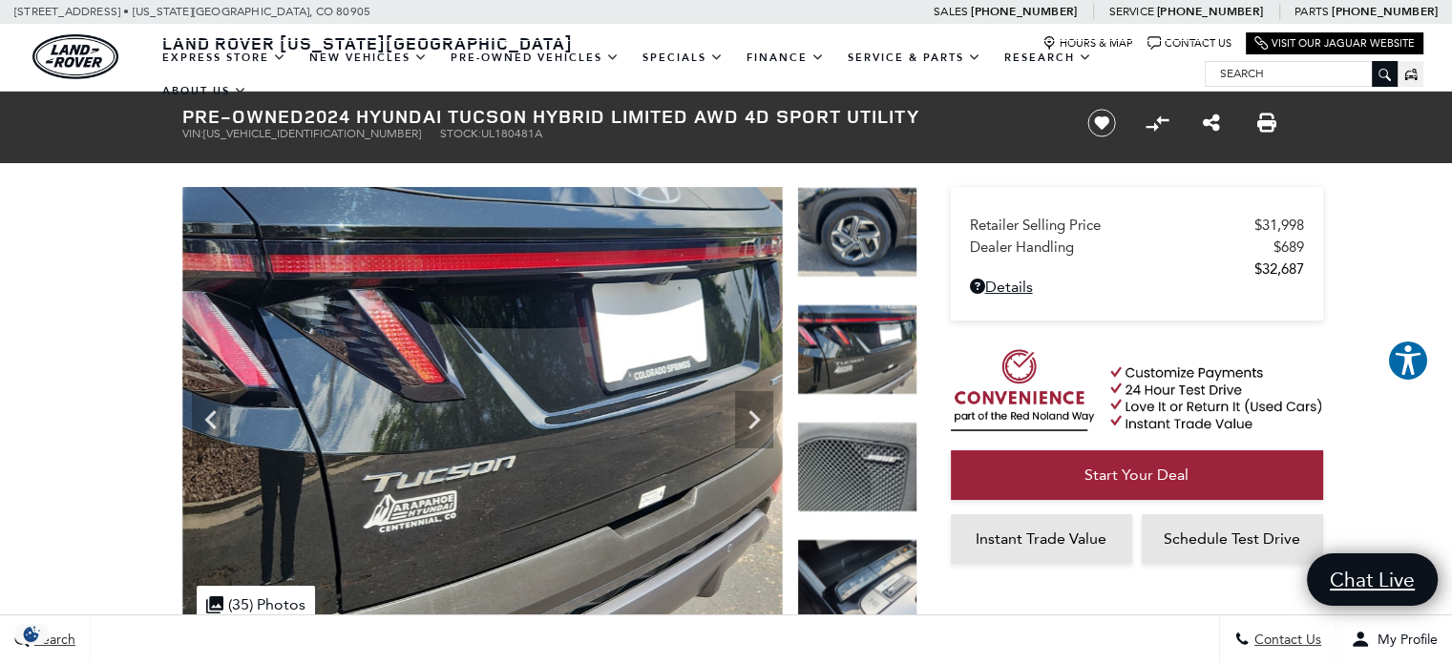
drag, startPoint x: 183, startPoint y: 111, endPoint x: 923, endPoint y: 119, distance: 739.9
click at [923, 119] on h1 "Pre-Owned 2024 Hyundai Tucson Hybrid Limited AWD 4D Sport Utility" at bounding box center [618, 116] width 873 height 21
copy h1 "Pre-Owned 2024 Hyundai Tucson Hybrid Limited AWD 4D Sport Utility"
